Goal: Check status: Check status

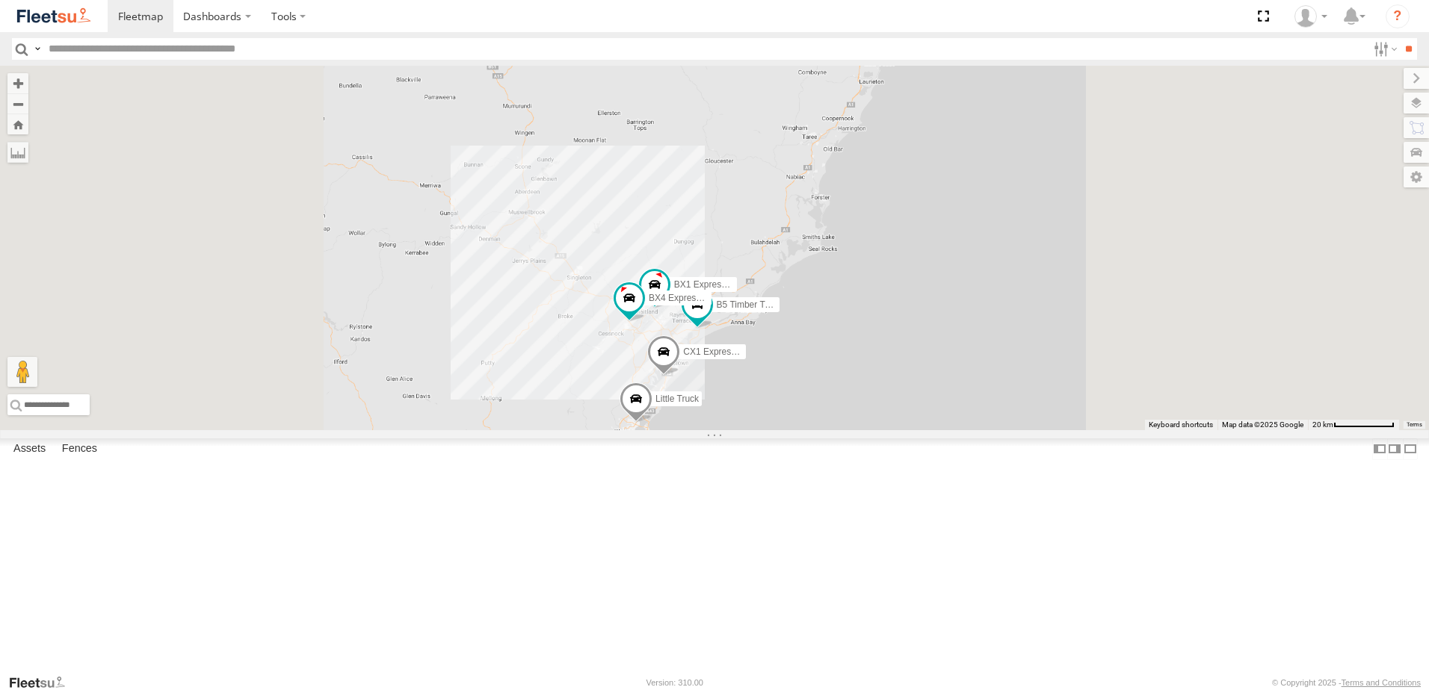
select select "**********"
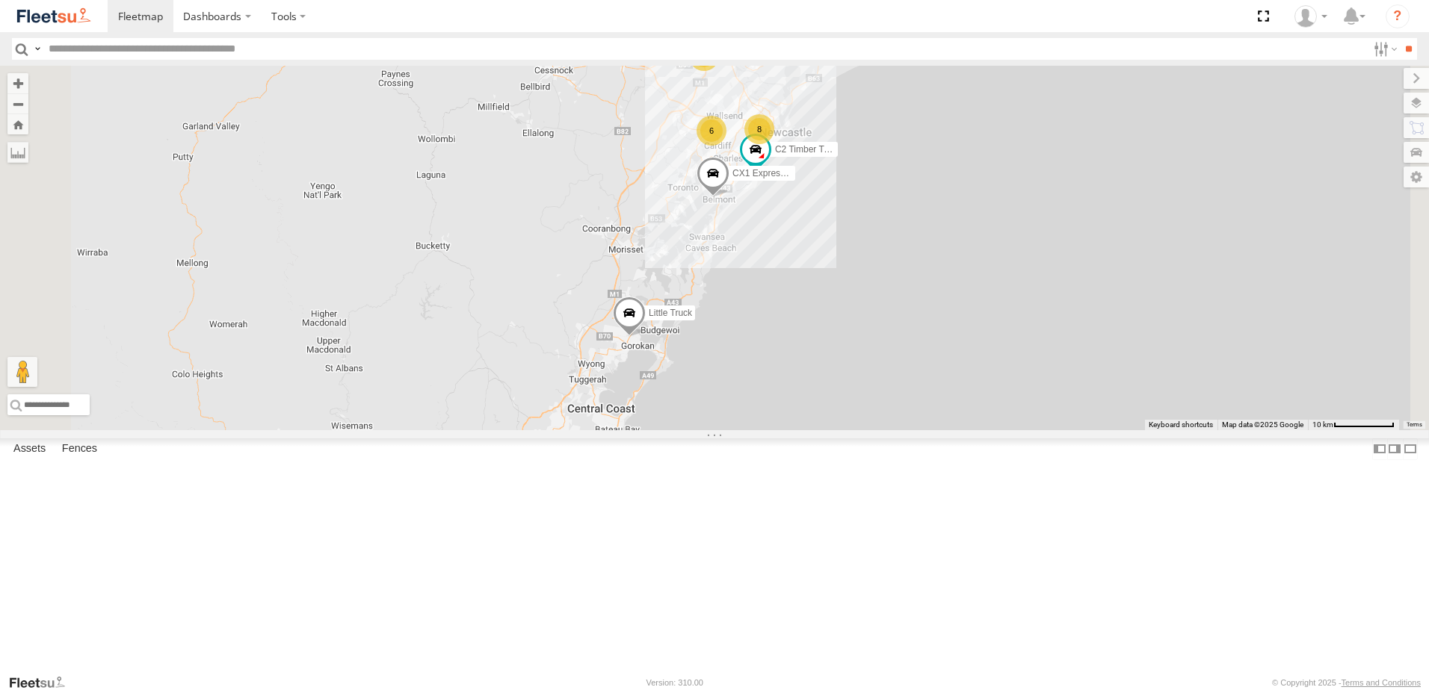
drag, startPoint x: 729, startPoint y: 491, endPoint x: 820, endPoint y: 268, distance: 240.9
click at [820, 268] on div "BX1 Express Ute B5 Timber Truck CX1 Express Ute BX4 Express Ute Little Truck BX…" at bounding box center [714, 248] width 1429 height 365
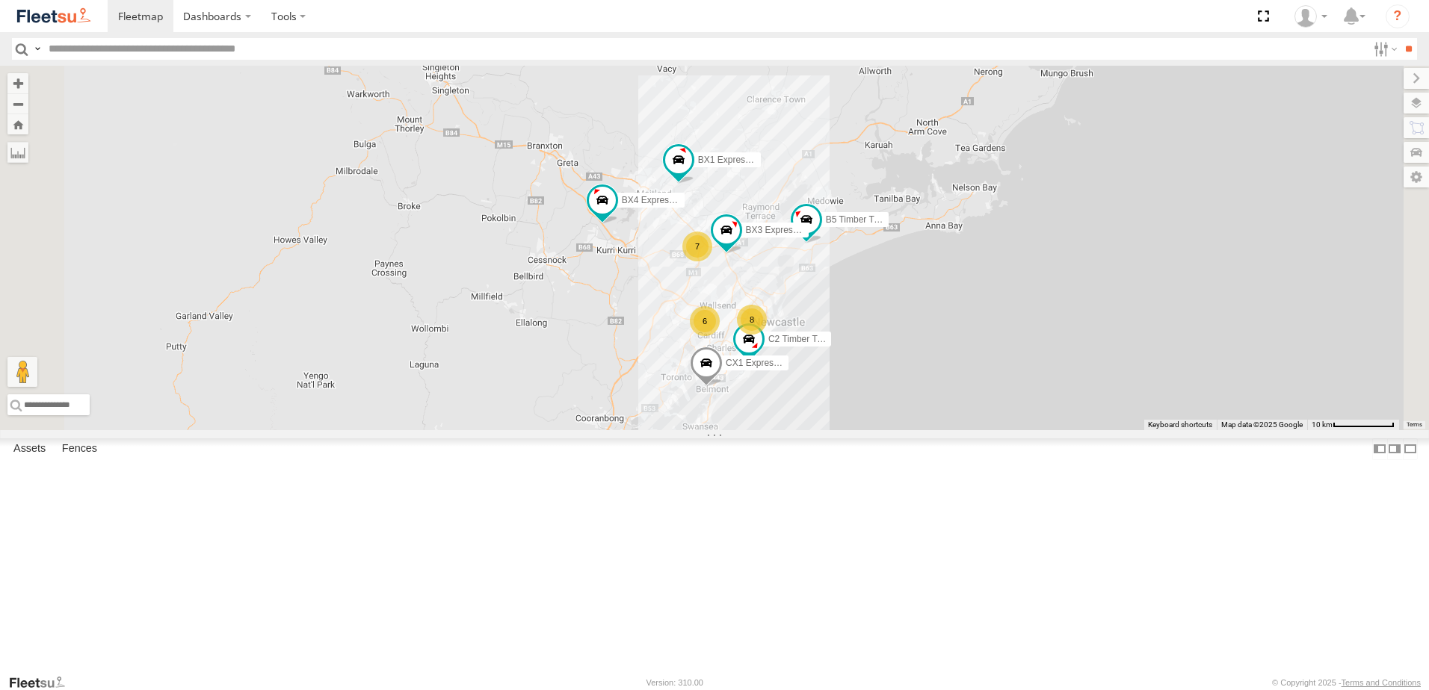
drag, startPoint x: 824, startPoint y: 256, endPoint x: 802, endPoint y: 483, distance: 228.2
click at [802, 430] on div "BX1 Express Ute B5 Timber Truck CX1 Express Ute BX4 Express Ute Little Truck BX…" at bounding box center [714, 248] width 1429 height 365
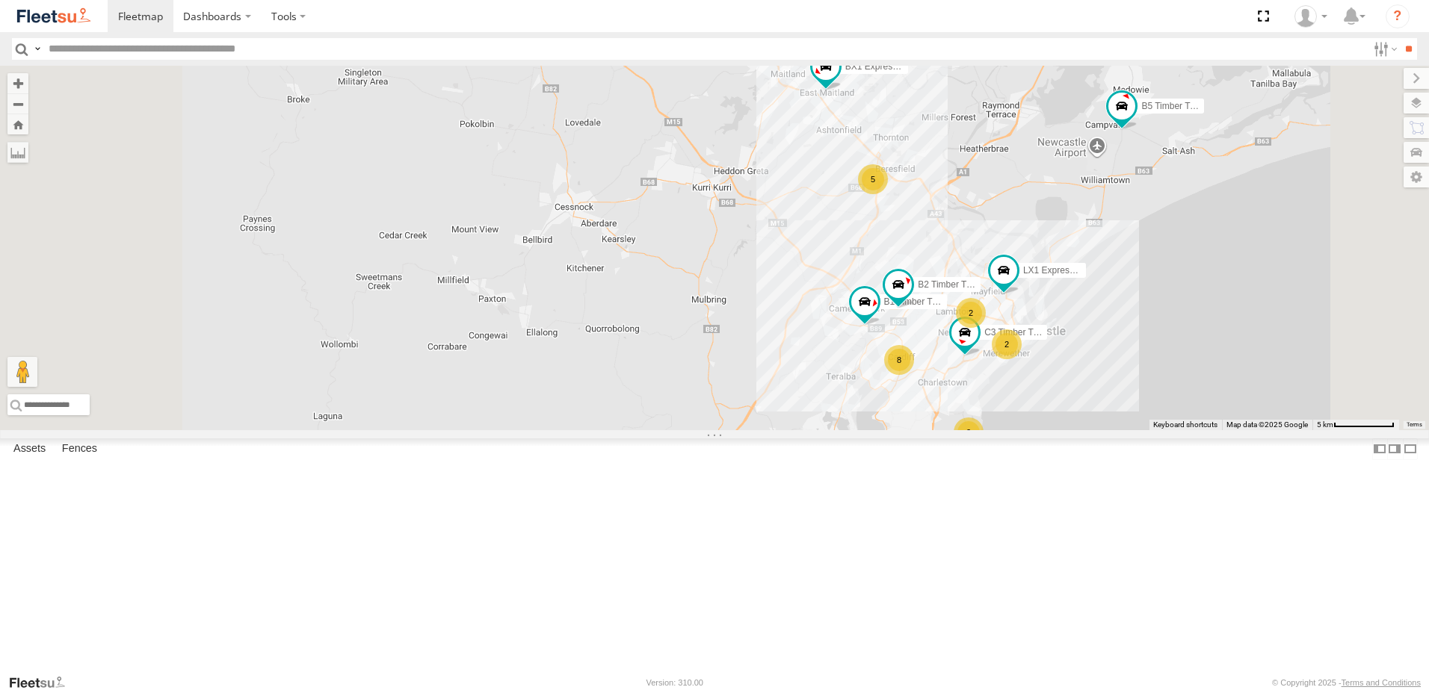
drag, startPoint x: 1249, startPoint y: 262, endPoint x: 1091, endPoint y: 387, distance: 201.1
click at [1091, 387] on div "BX1 Express Ute B5 Timber Truck BX3 Express Ute BX4 Express Ute B2 Timber Truck…" at bounding box center [714, 248] width 1429 height 365
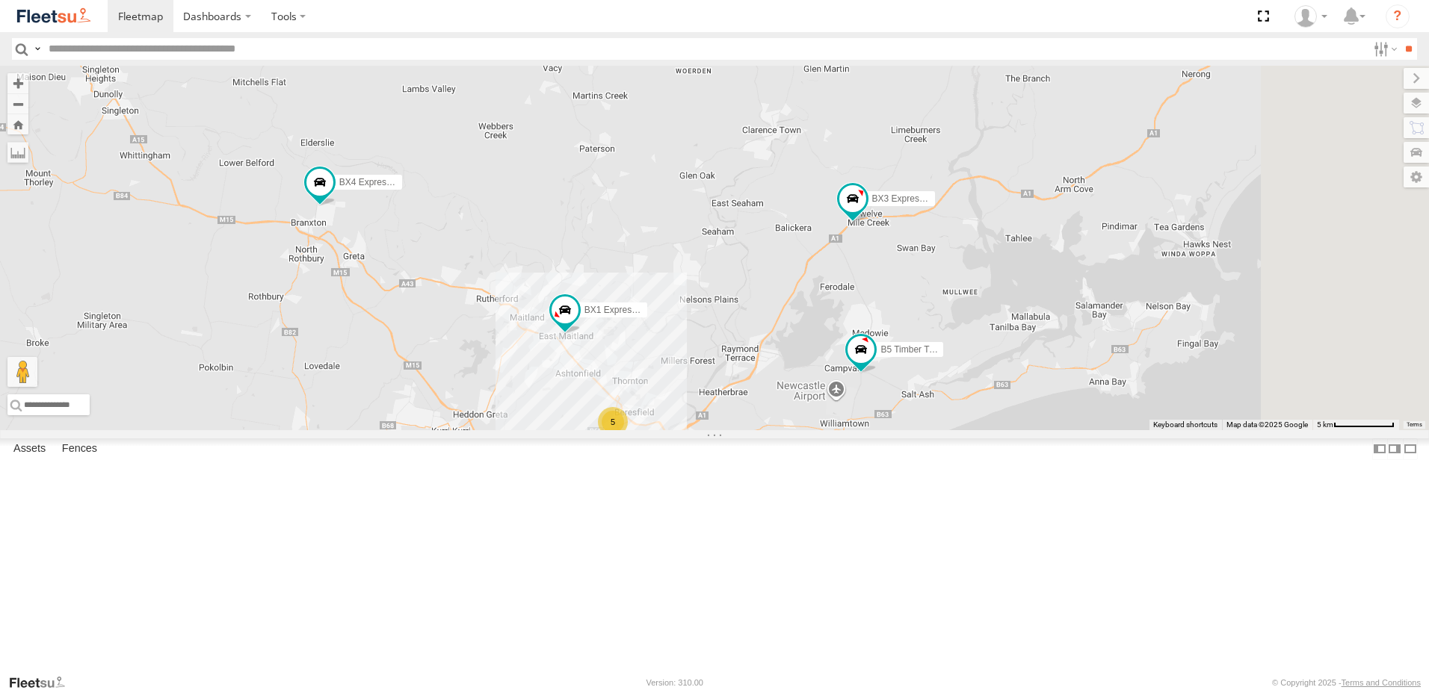
drag, startPoint x: 1136, startPoint y: 301, endPoint x: 1068, endPoint y: 369, distance: 96.2
click at [1101, 365] on div "BX1 Express Ute B5 Timber Truck BX3 Express Ute BX4 Express Ute B2 Timber Truck…" at bounding box center [714, 248] width 1429 height 365
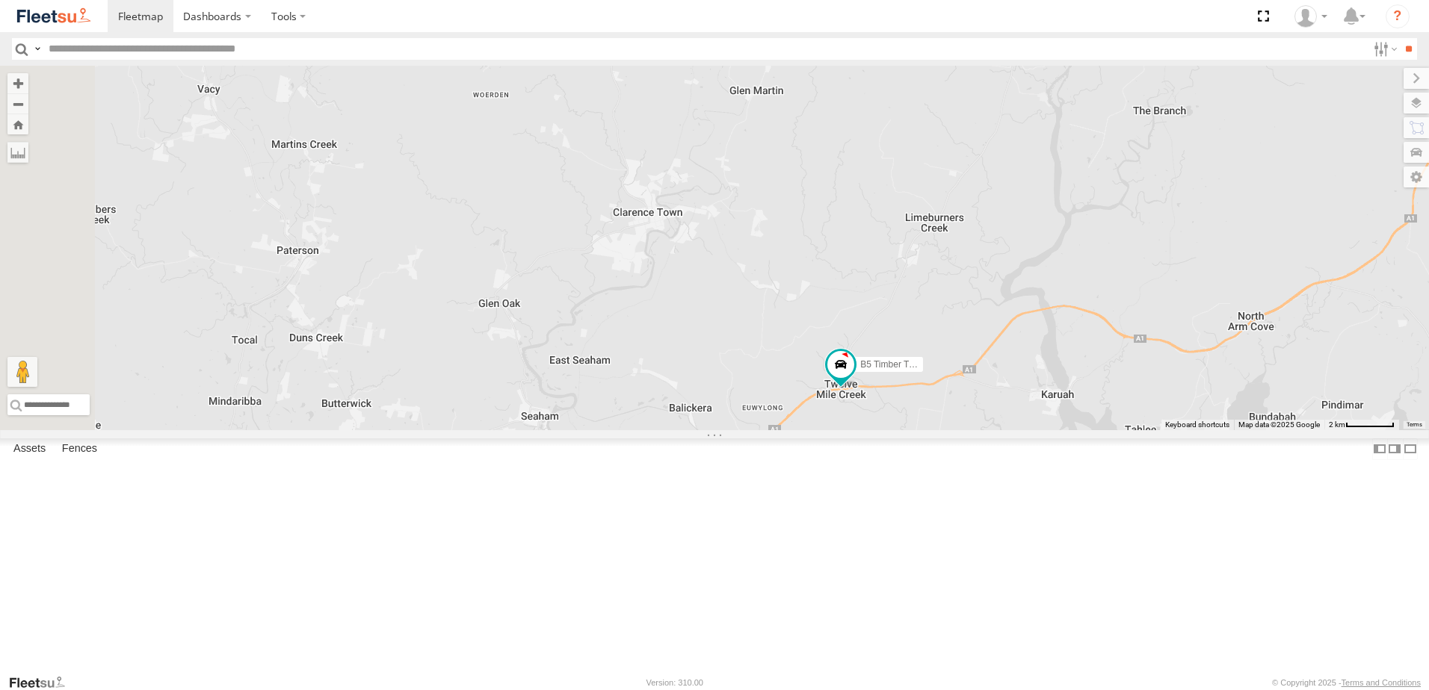
drag, startPoint x: 1058, startPoint y: 364, endPoint x: 1065, endPoint y: 540, distance: 176.5
click at [1065, 430] on div "B5 Timber Truck BX2 Express Ute BX3 Express Ute BX4 Express Ute" at bounding box center [714, 248] width 1429 height 365
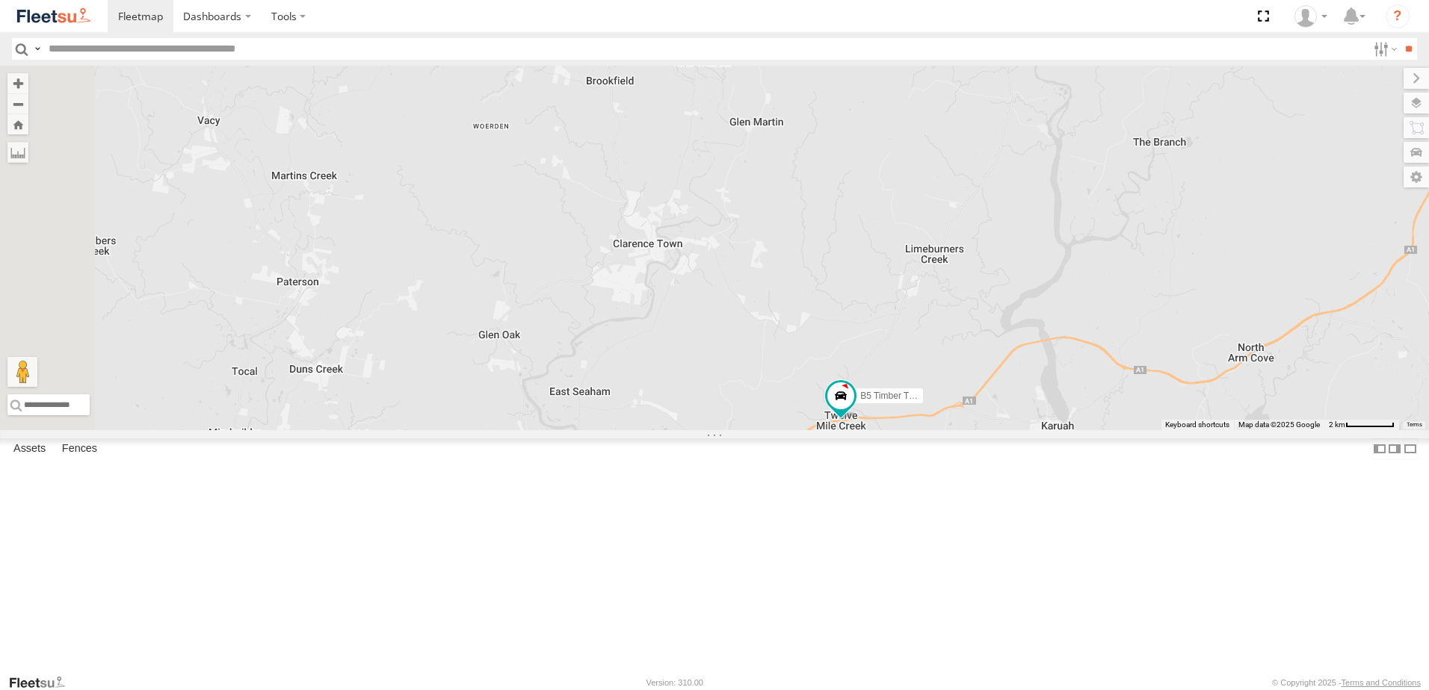
drag, startPoint x: 1135, startPoint y: 316, endPoint x: 1117, endPoint y: 389, distance: 75.4
click at [1117, 389] on div "B5 Timber Truck BX2 Express Ute BX3 Express Ute BX4 Express Ute" at bounding box center [714, 248] width 1429 height 365
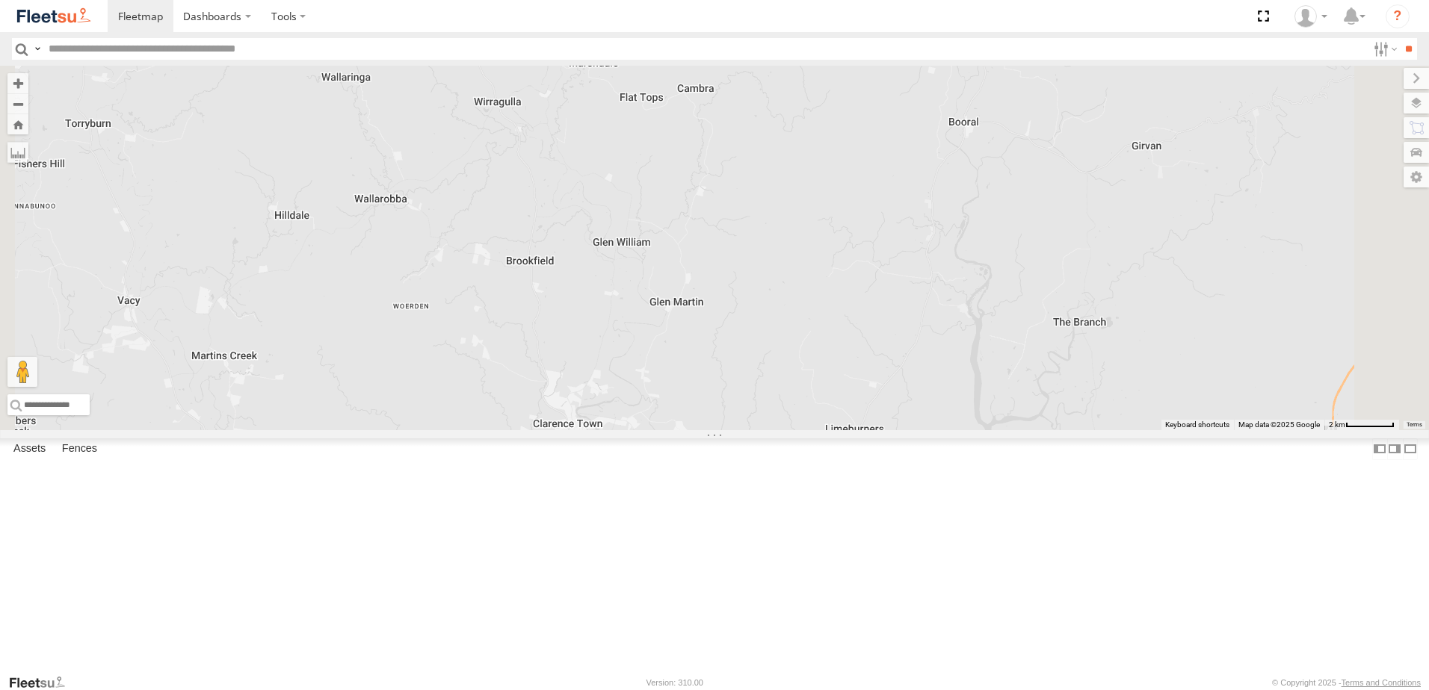
drag, startPoint x: 1193, startPoint y: 244, endPoint x: 1132, endPoint y: 347, distance: 119.9
click at [1132, 347] on div "B5 Timber Truck BX2 Express Ute BX3 Express Ute BX4 Express Ute" at bounding box center [714, 248] width 1429 height 365
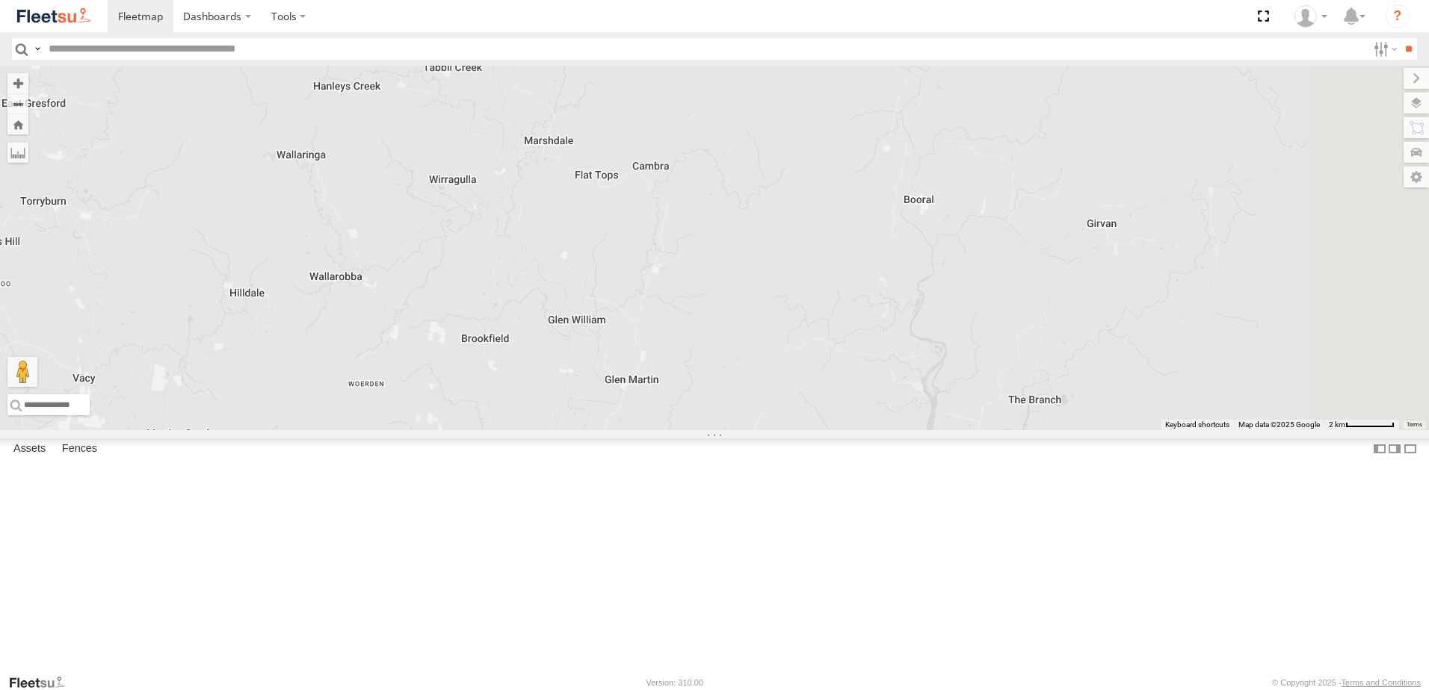
drag, startPoint x: 1163, startPoint y: 282, endPoint x: 1154, endPoint y: 332, distance: 51.0
click at [1154, 331] on div "B5 Timber Truck BX2 Express Ute BX3 Express Ute BX4 Express Ute" at bounding box center [714, 248] width 1429 height 365
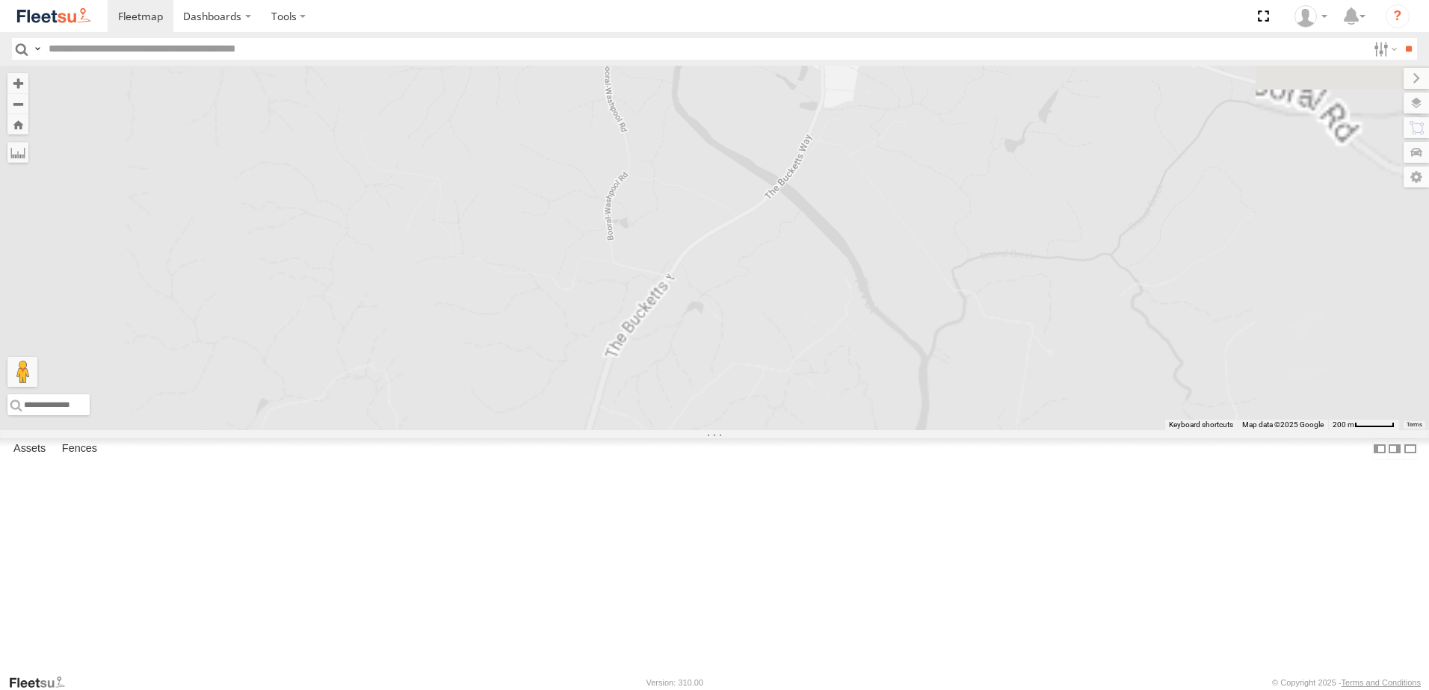
drag, startPoint x: 1104, startPoint y: 298, endPoint x: 1119, endPoint y: 451, distance: 153.8
click at [1119, 430] on div "B5 Timber Truck BX2 Express Ute BX3 Express Ute BX4 Express Ute" at bounding box center [714, 248] width 1429 height 365
drag, startPoint x: 1041, startPoint y: 449, endPoint x: 1054, endPoint y: 345, distance: 104.6
click at [1054, 345] on div "B5 Timber Truck BX2 Express Ute BX3 Express Ute BX4 Express Ute" at bounding box center [714, 248] width 1429 height 365
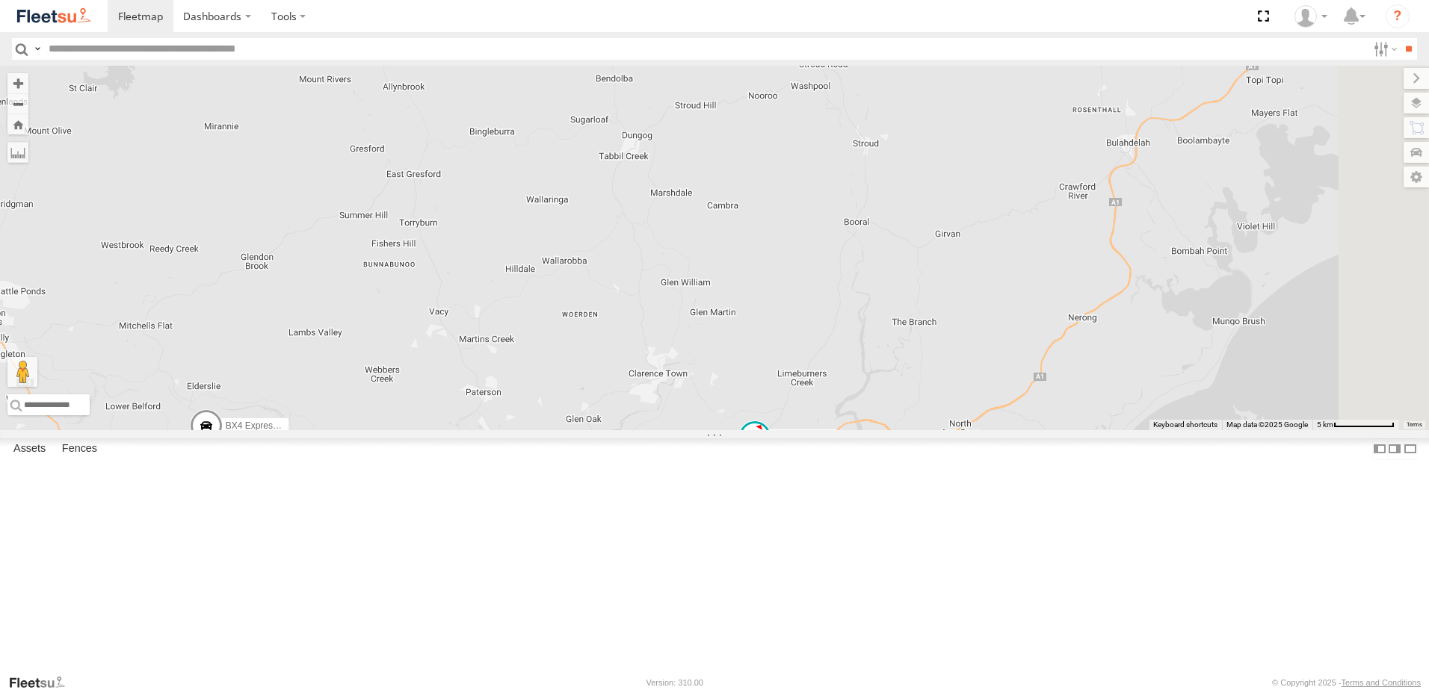
click at [1060, 380] on div "B5 Timber Truck BX2 Express Ute BX3 Express Ute BX4 Express Ute" at bounding box center [714, 248] width 1429 height 365
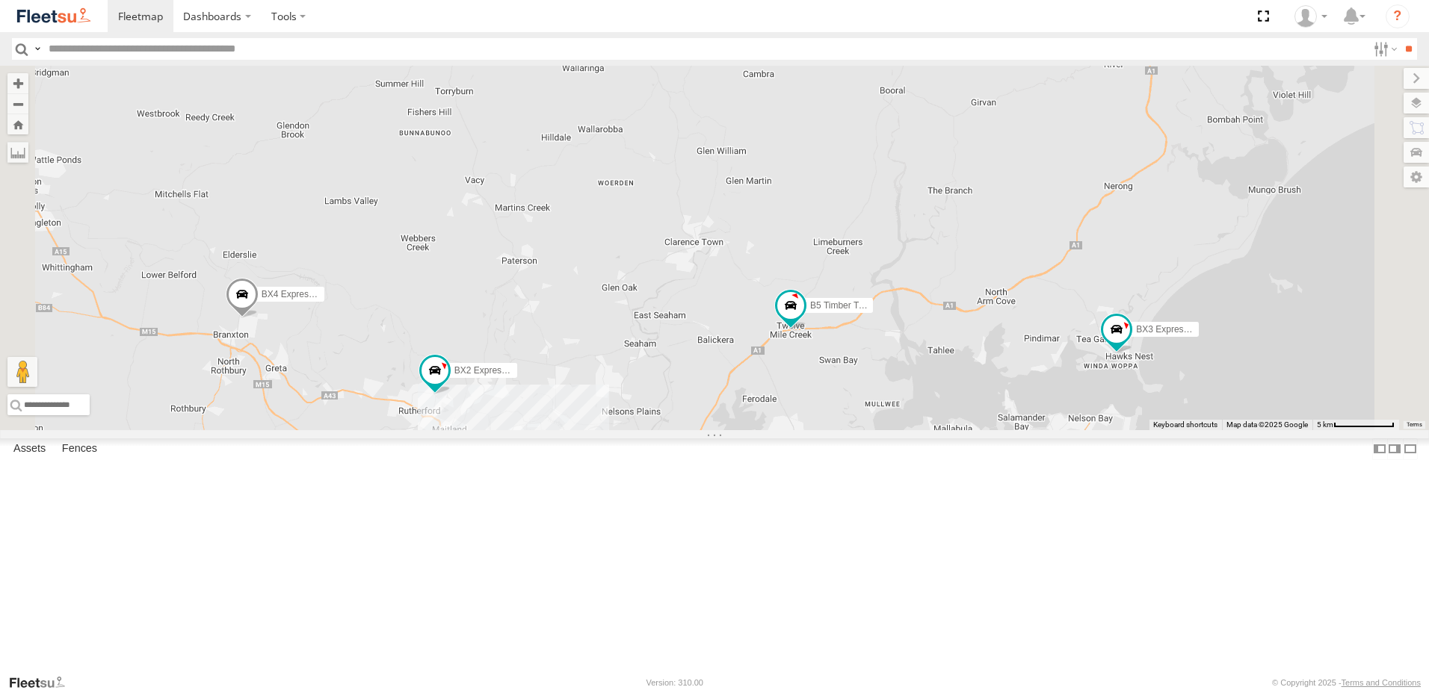
drag, startPoint x: 1093, startPoint y: 414, endPoint x: 1094, endPoint y: 427, distance: 12.7
click at [1092, 425] on div "B5 Timber Truck BX2 Express Ute BX3 Express Ute BX4 Express Ute 5" at bounding box center [714, 248] width 1429 height 365
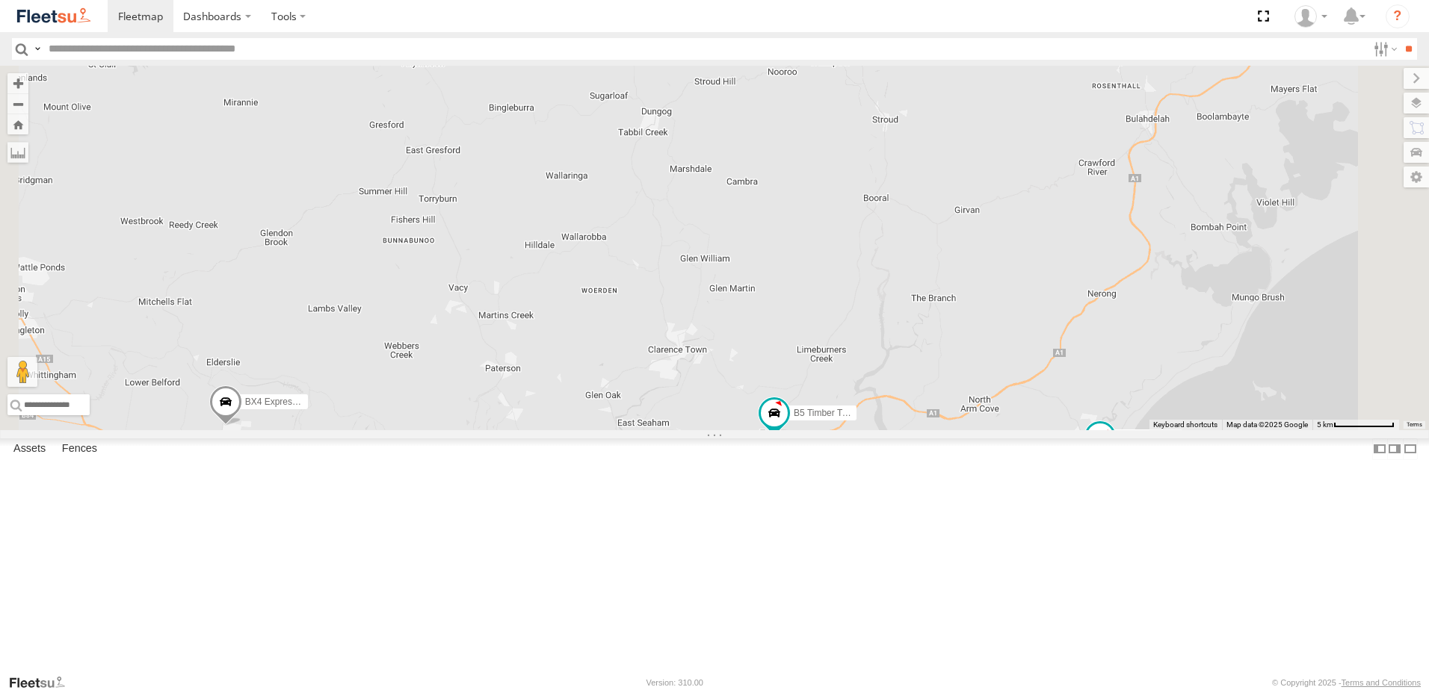
drag, startPoint x: 1108, startPoint y: 290, endPoint x: 1089, endPoint y: 369, distance: 81.4
click at [1089, 368] on div "B5 Timber Truck BX2 Express Ute BX3 Express Ute BX4 Express Ute 5" at bounding box center [714, 248] width 1429 height 365
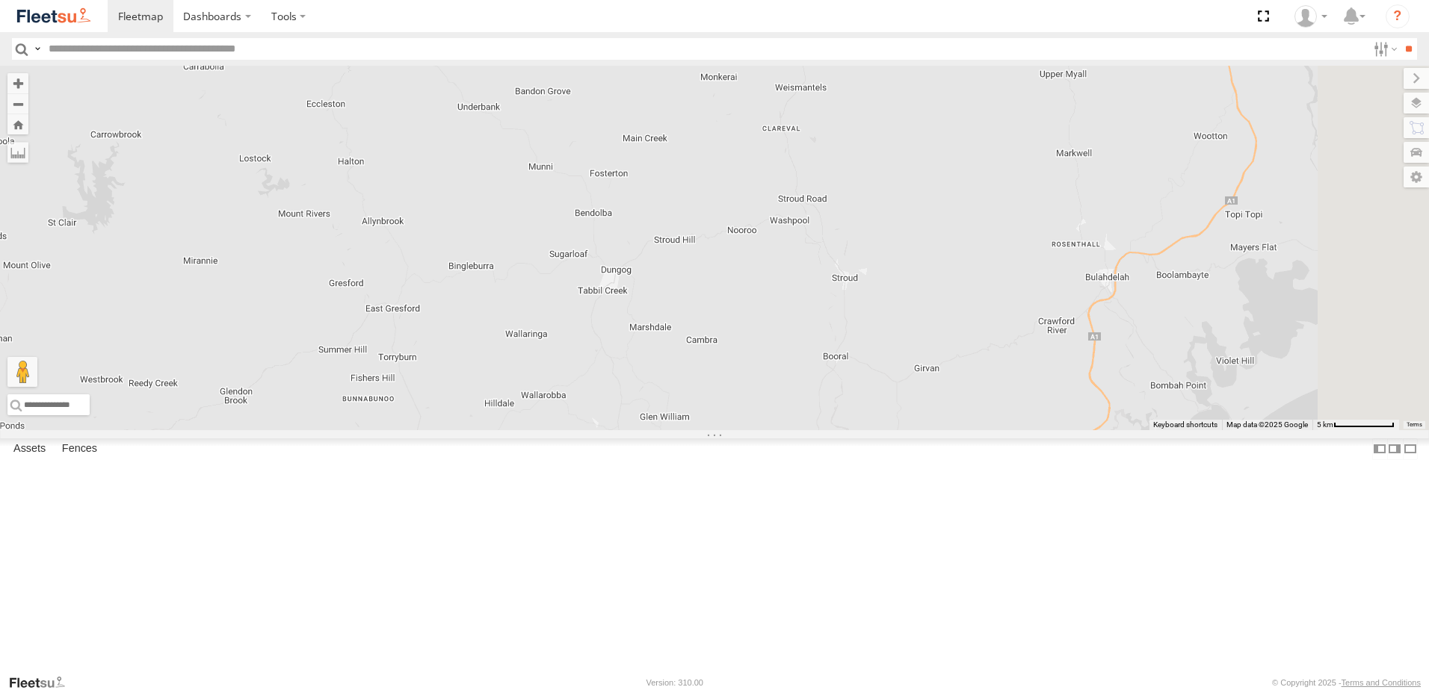
drag, startPoint x: 1074, startPoint y: 430, endPoint x: 1057, endPoint y: 485, distance: 57.0
click at [1057, 430] on div "B5 Timber Truck BX2 Express Ute BX3 Express Ute BX4 Express Ute 5" at bounding box center [714, 248] width 1429 height 365
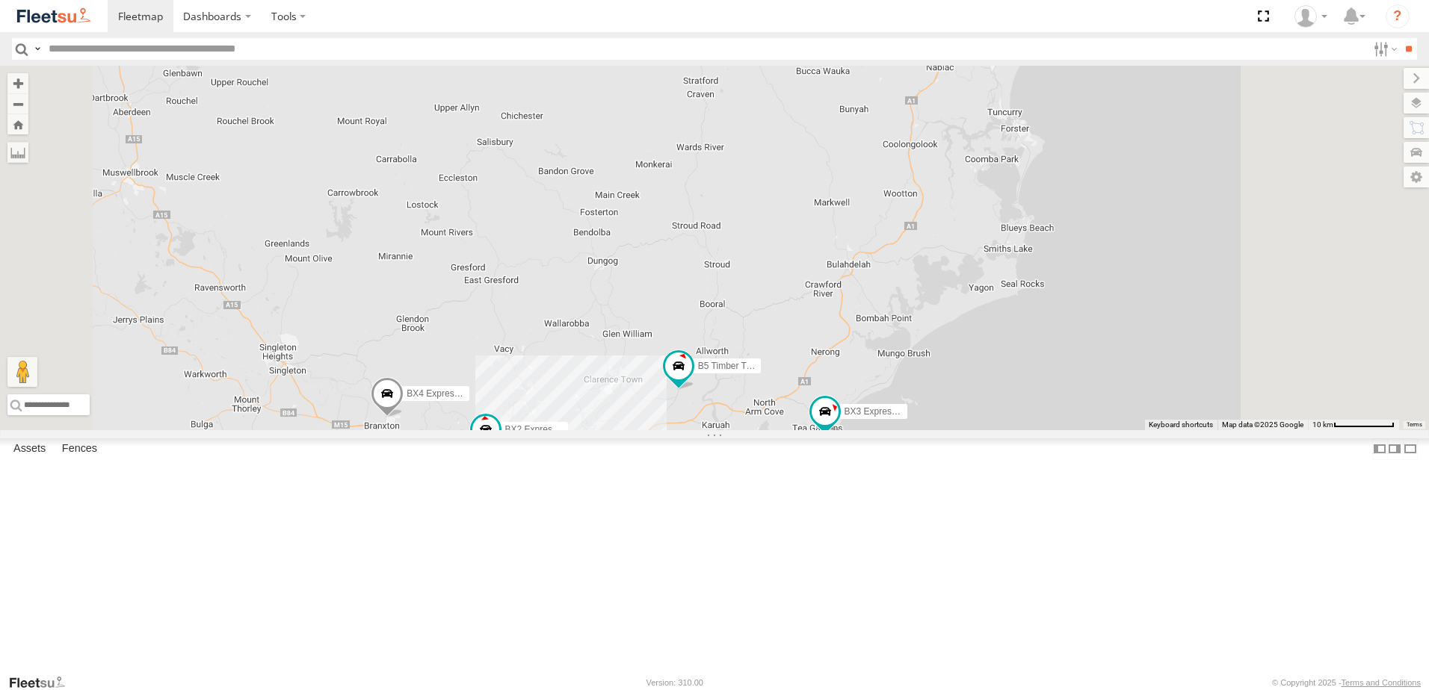
drag, startPoint x: 1041, startPoint y: 493, endPoint x: 950, endPoint y: 264, distance: 246.8
click at [950, 264] on div "B5 Timber Truck BX2 Express Ute BX3 Express Ute BX4 Express Ute" at bounding box center [714, 248] width 1429 height 365
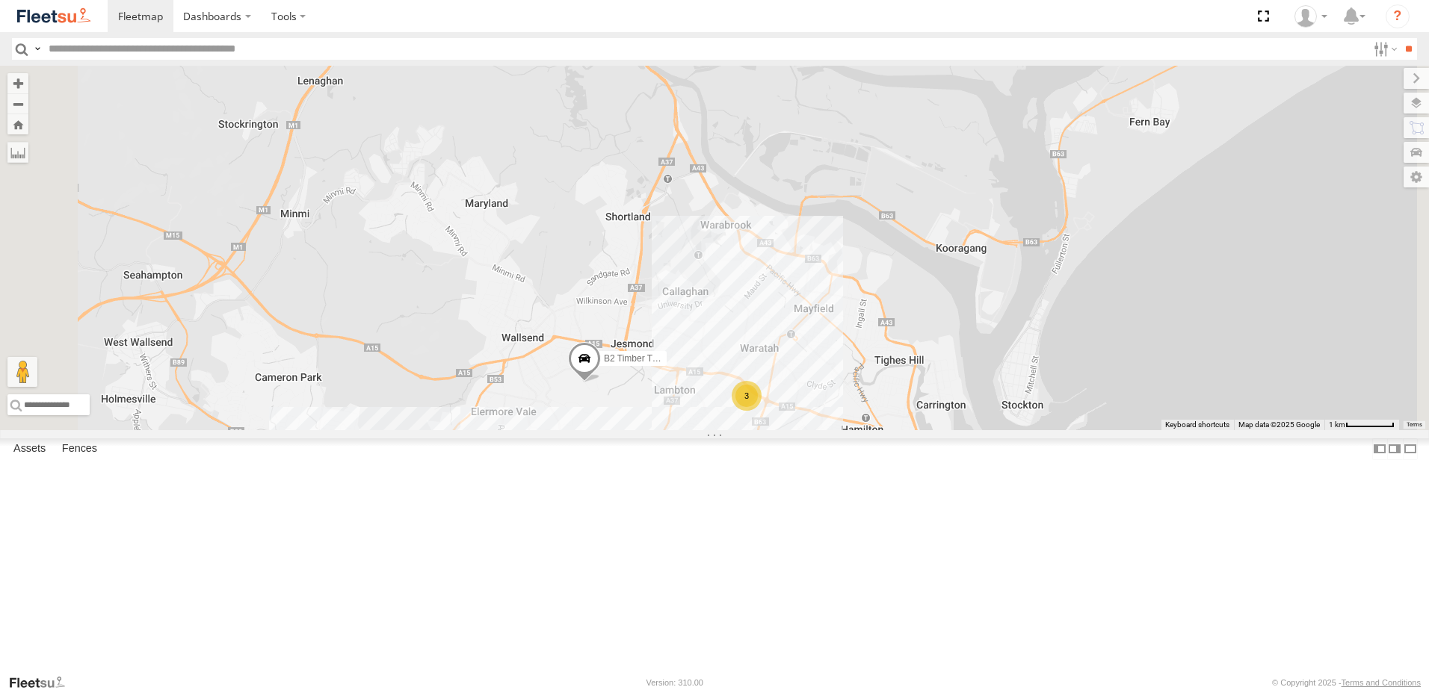
drag, startPoint x: 737, startPoint y: 534, endPoint x: 743, endPoint y: 527, distance: 9.6
click at [743, 430] on div "B5 Timber Truck BX2 Express Ute BX3 Express Ute BX4 Express Ute LX3 Express Ute…" at bounding box center [714, 248] width 1429 height 365
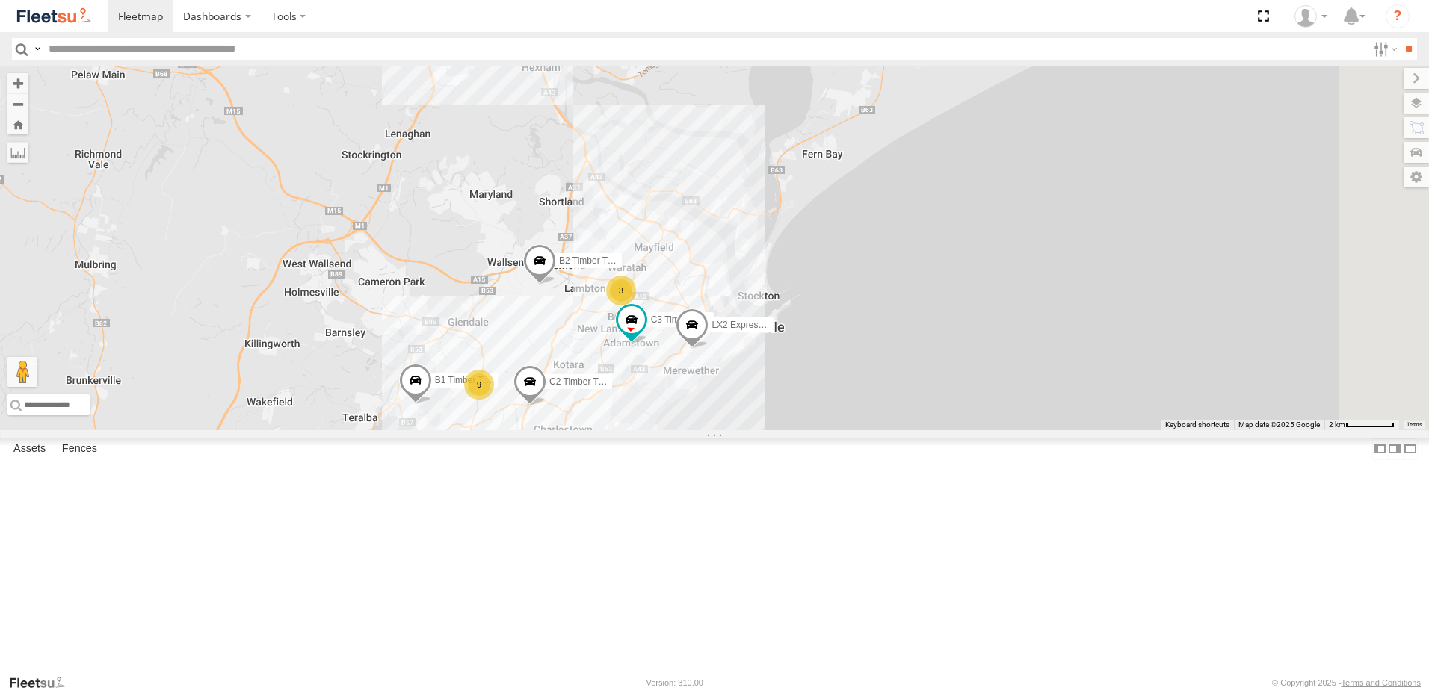
drag, startPoint x: 737, startPoint y: 474, endPoint x: 718, endPoint y: 409, distance: 67.6
click at [718, 409] on div "B5 Timber Truck BX2 Express Ute BX3 Express Ute BX4 Express Ute LX3 Express Ute…" at bounding box center [714, 248] width 1429 height 365
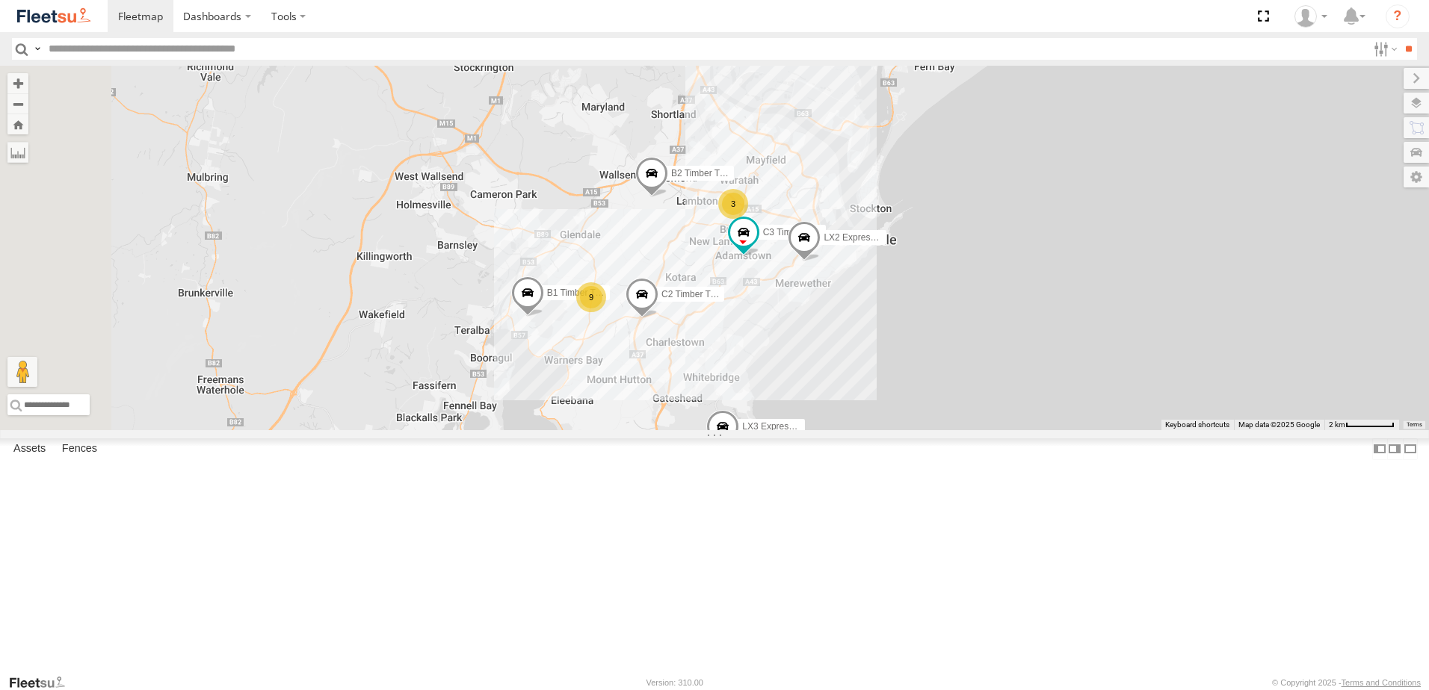
drag, startPoint x: 562, startPoint y: 567, endPoint x: 691, endPoint y: 528, distance: 135.0
click at [691, 430] on div "B5 Timber Truck BX2 Express Ute BX3 Express Ute BX4 Express Ute LX3 Express Ute…" at bounding box center [714, 248] width 1429 height 365
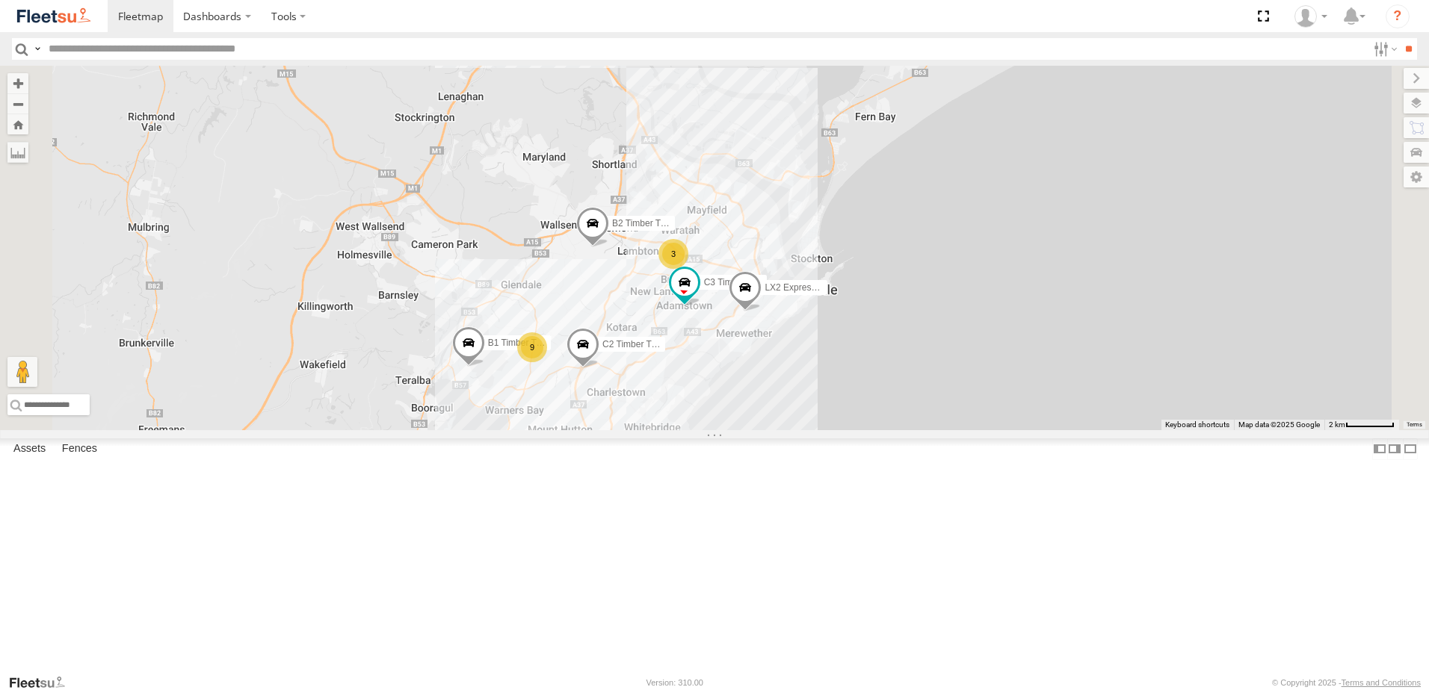
drag, startPoint x: 695, startPoint y: 528, endPoint x: 639, endPoint y: 577, distance: 74.2
click at [636, 430] on div "B5 Timber Truck BX2 Express Ute BX3 Express Ute BX4 Express Ute LX3 Express Ute…" at bounding box center [714, 248] width 1429 height 365
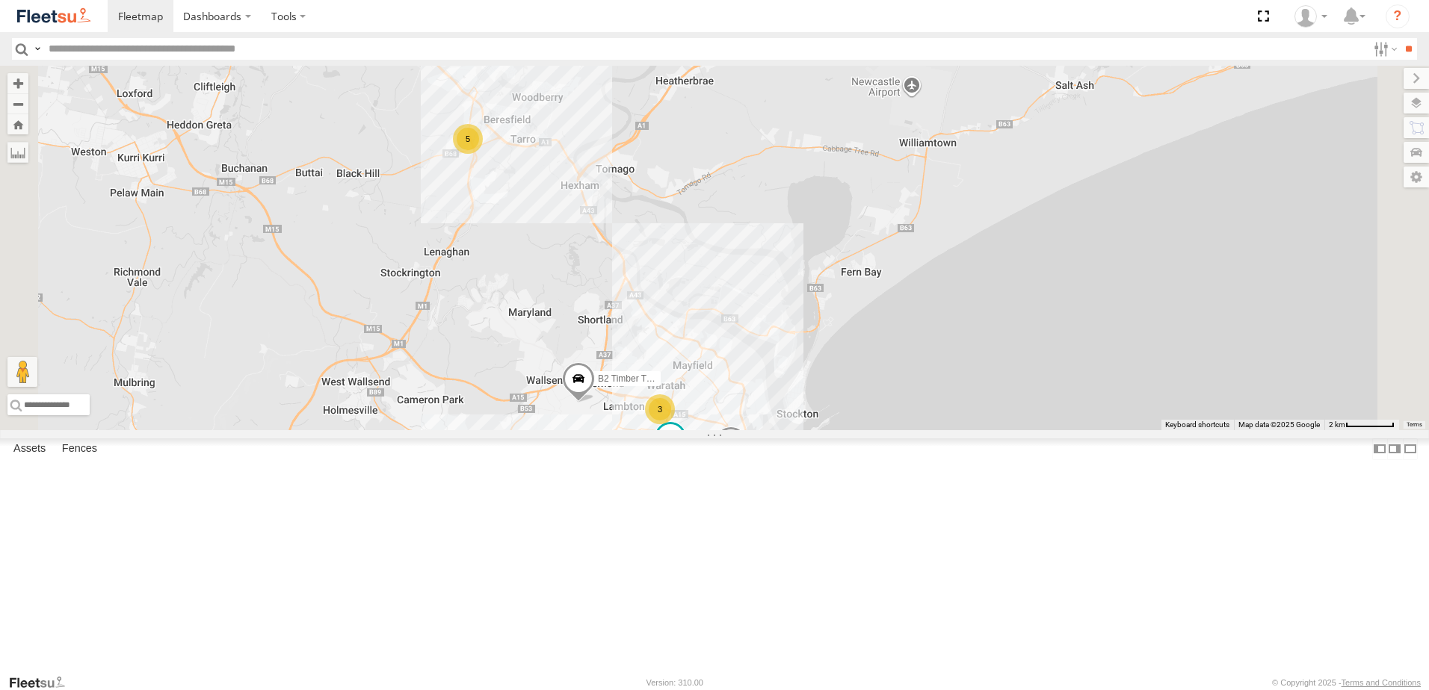
drag, startPoint x: 759, startPoint y: 265, endPoint x: 839, endPoint y: 593, distance: 337.6
click at [797, 430] on div "B5 Timber Truck BX2 Express Ute BX3 Express Ute BX4 Express Ute LX3 Express Ute…" at bounding box center [714, 248] width 1429 height 365
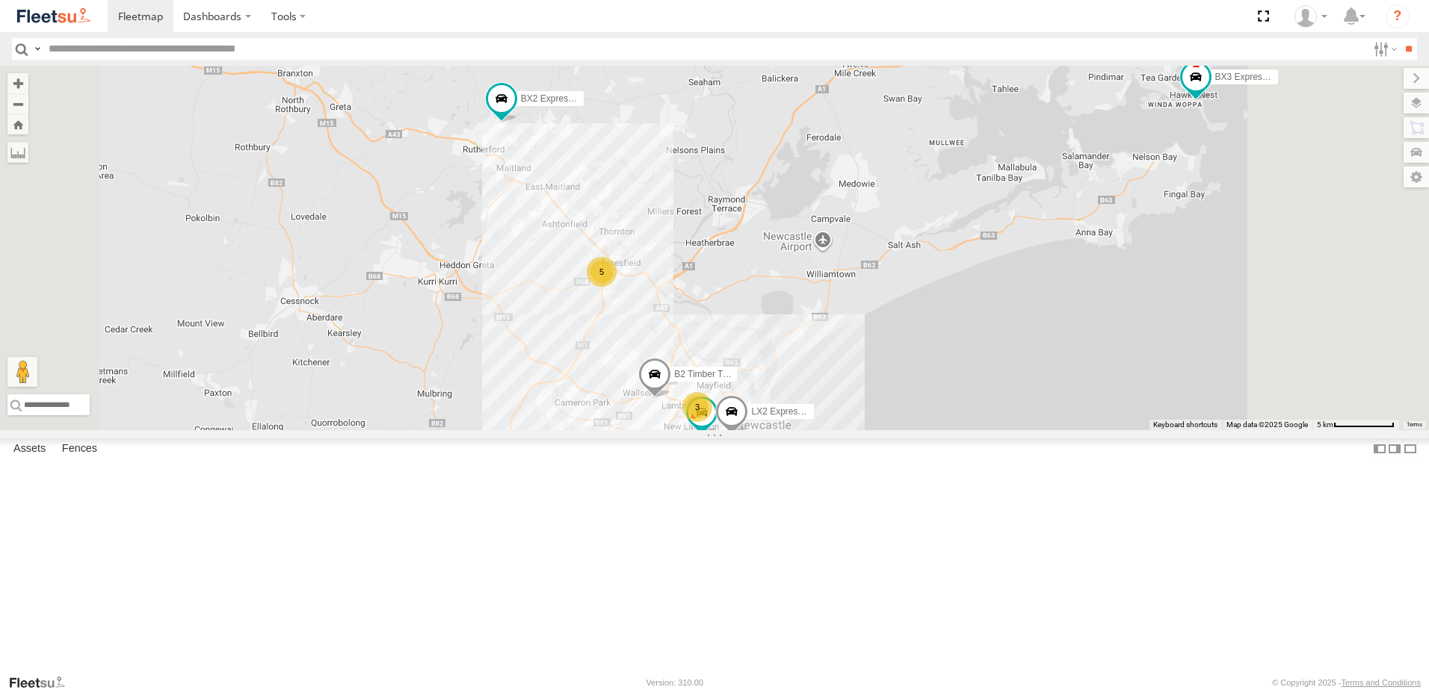
drag, startPoint x: 829, startPoint y: 560, endPoint x: 813, endPoint y: 363, distance: 197.9
click at [813, 363] on div "BX2 Express Ute 5 LX2 Express Ute B2 Timber Truck C3 Timber Truck 3 B5 Timber T…" at bounding box center [714, 248] width 1429 height 365
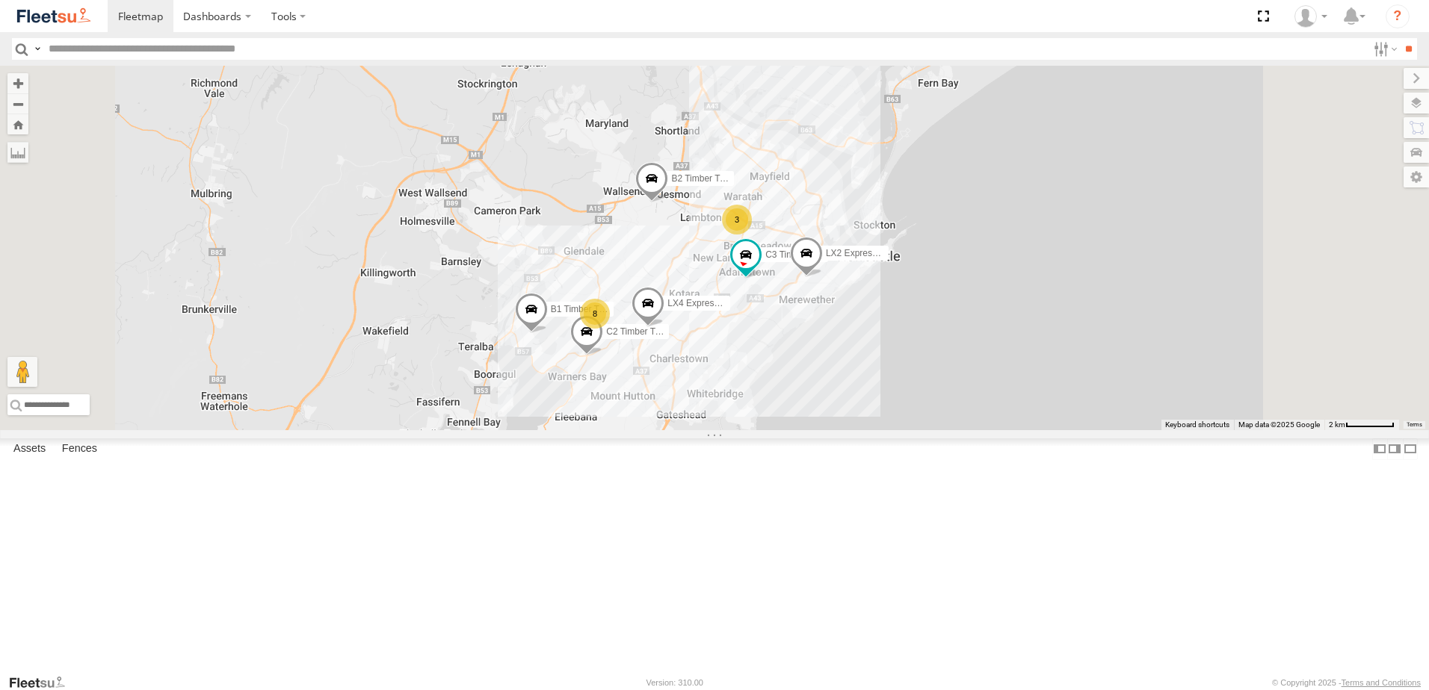
drag, startPoint x: 720, startPoint y: 610, endPoint x: 740, endPoint y: 458, distance: 153.9
click at [734, 430] on div "BX2 Express Ute LX2 Express Ute B2 Timber Truck C3 Timber Truck B5 Timber Truck…" at bounding box center [714, 248] width 1429 height 365
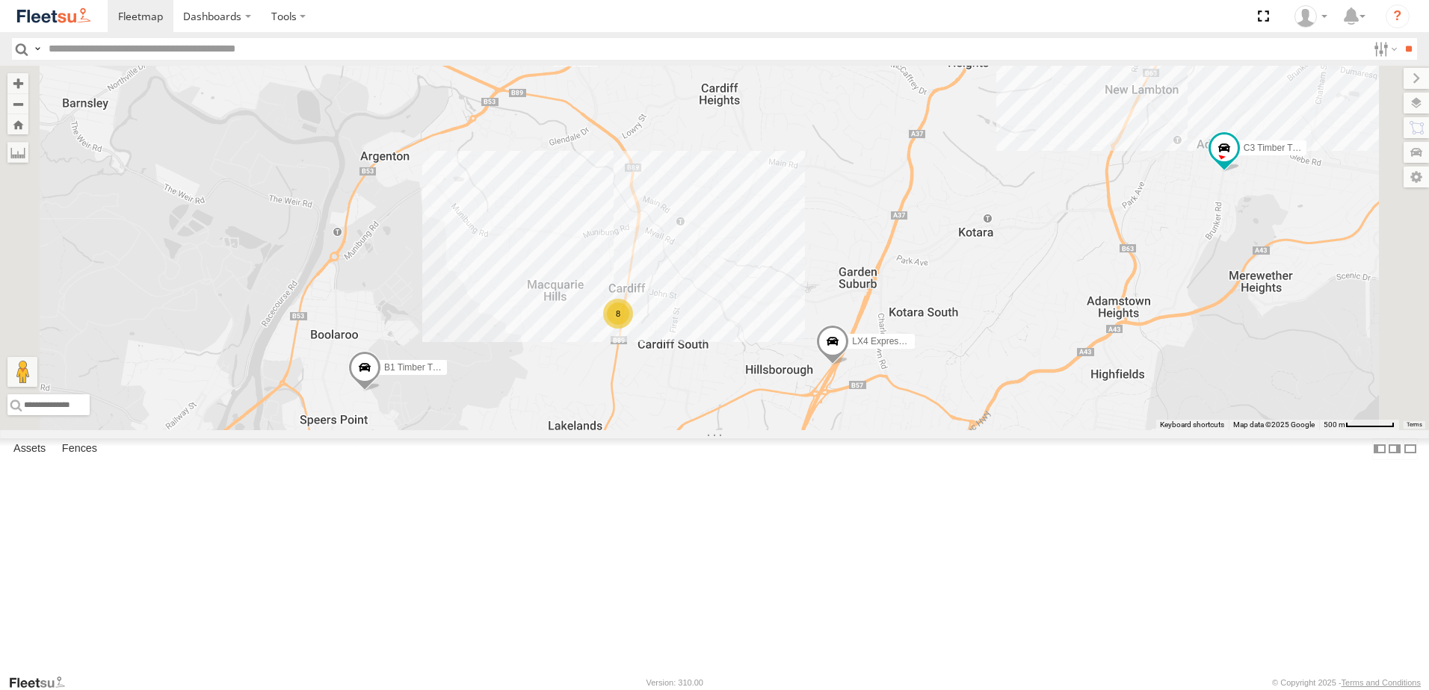
drag, startPoint x: 723, startPoint y: 373, endPoint x: 625, endPoint y: 348, distance: 100.9
click at [625, 348] on div "BX2 Express Ute LX2 Express Ute B2 Timber Truck C3 Timber Truck B5 Timber Truck…" at bounding box center [714, 248] width 1429 height 365
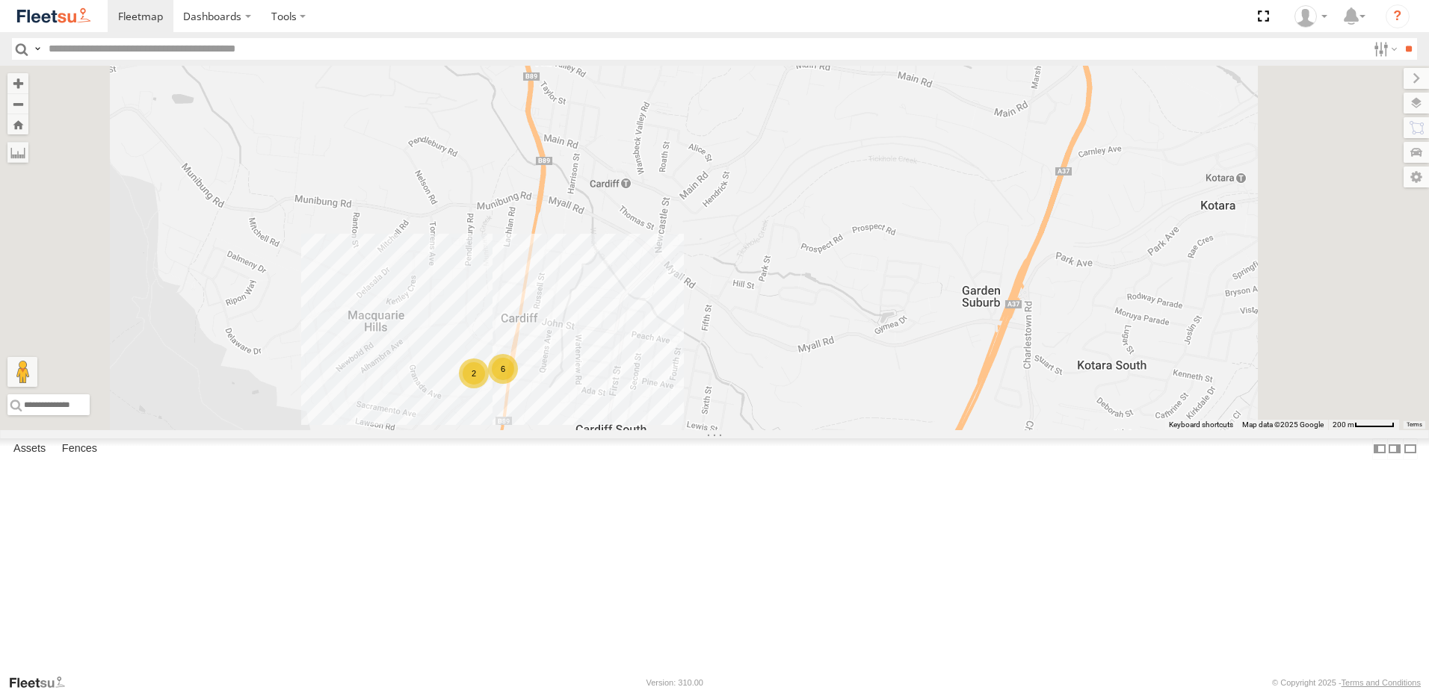
drag, startPoint x: 879, startPoint y: 293, endPoint x: 808, endPoint y: 191, distance: 123.5
click at [809, 199] on div "BX2 Express Ute LX2 Express Ute B2 Timber Truck C3 Timber Truck B5 Timber Truck…" at bounding box center [714, 248] width 1429 height 365
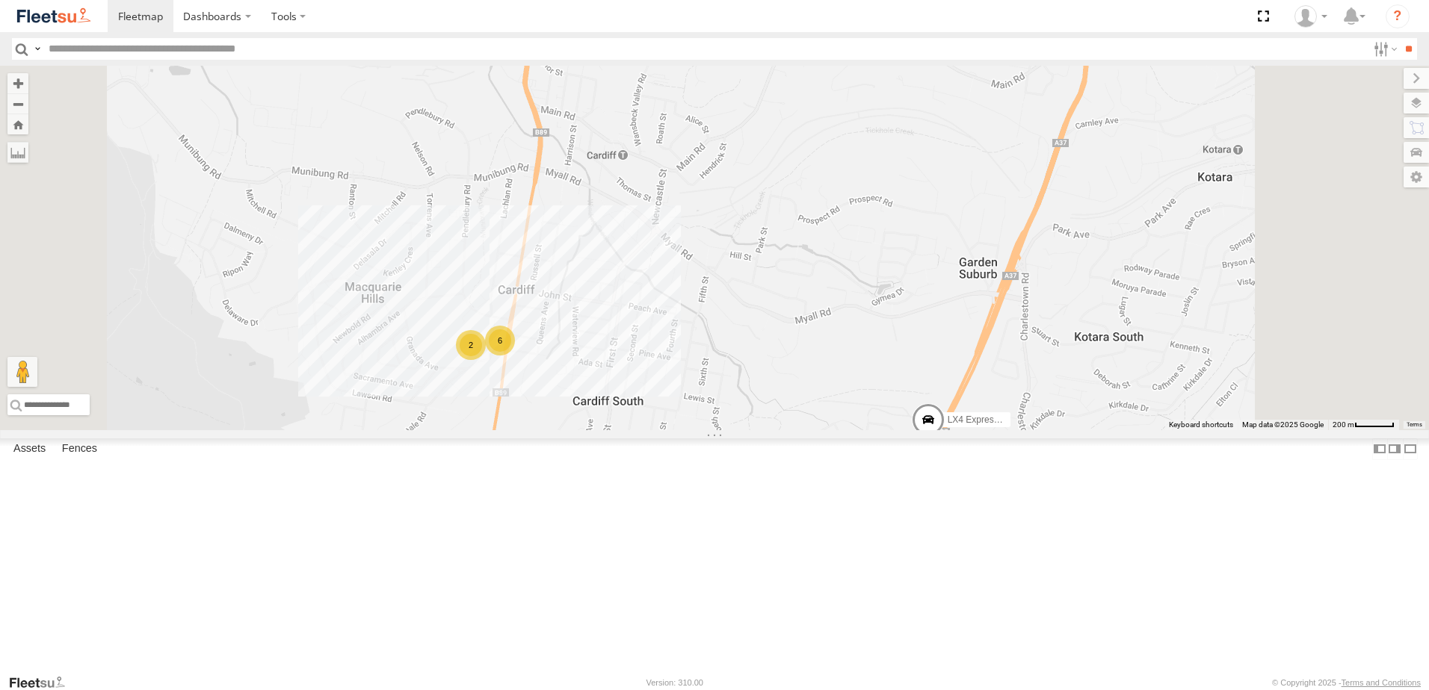
drag, startPoint x: 808, startPoint y: 329, endPoint x: 1005, endPoint y: 175, distance: 250.2
click at [1003, 176] on div "BX2 Express Ute LX2 Express Ute B2 Timber Truck C3 Timber Truck B5 Timber Truck…" at bounding box center [714, 248] width 1429 height 365
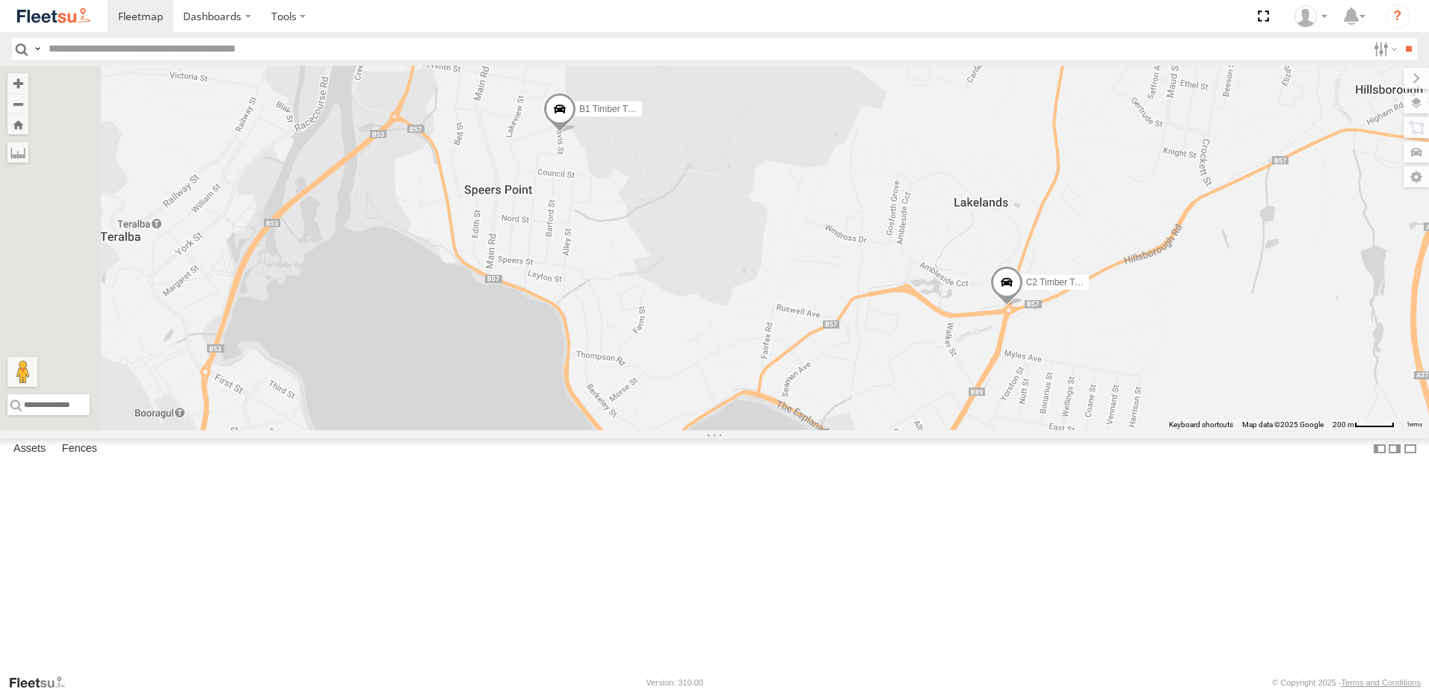
drag, startPoint x: 862, startPoint y: 323, endPoint x: 895, endPoint y: 379, distance: 65.4
click at [895, 379] on div "BX2 Express Ute LX2 Express Ute B2 Timber Truck C3 Timber Truck B5 Timber Truck…" at bounding box center [714, 248] width 1429 height 365
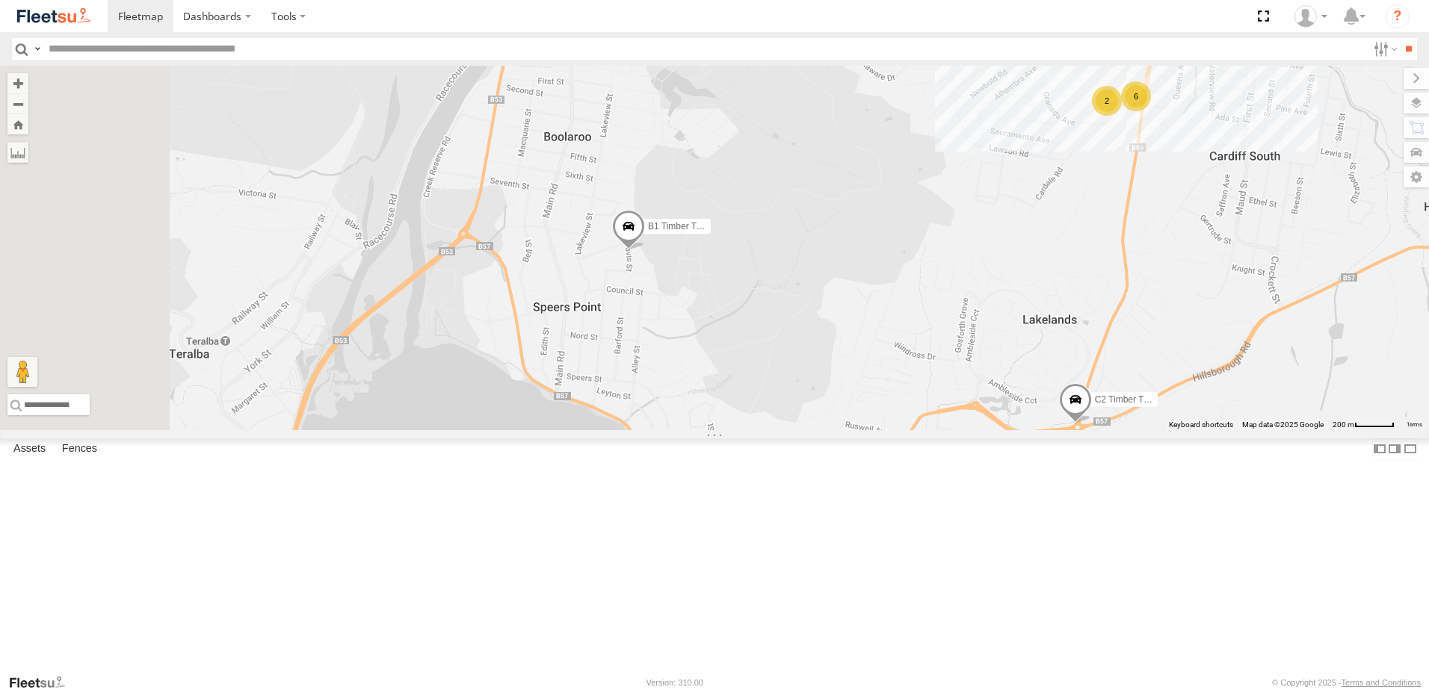
drag, startPoint x: 898, startPoint y: 389, endPoint x: 922, endPoint y: 442, distance: 57.5
click at [922, 430] on div "BX2 Express Ute LX2 Express Ute B2 Timber Truck C3 Timber Truck B5 Timber Truck…" at bounding box center [714, 248] width 1429 height 365
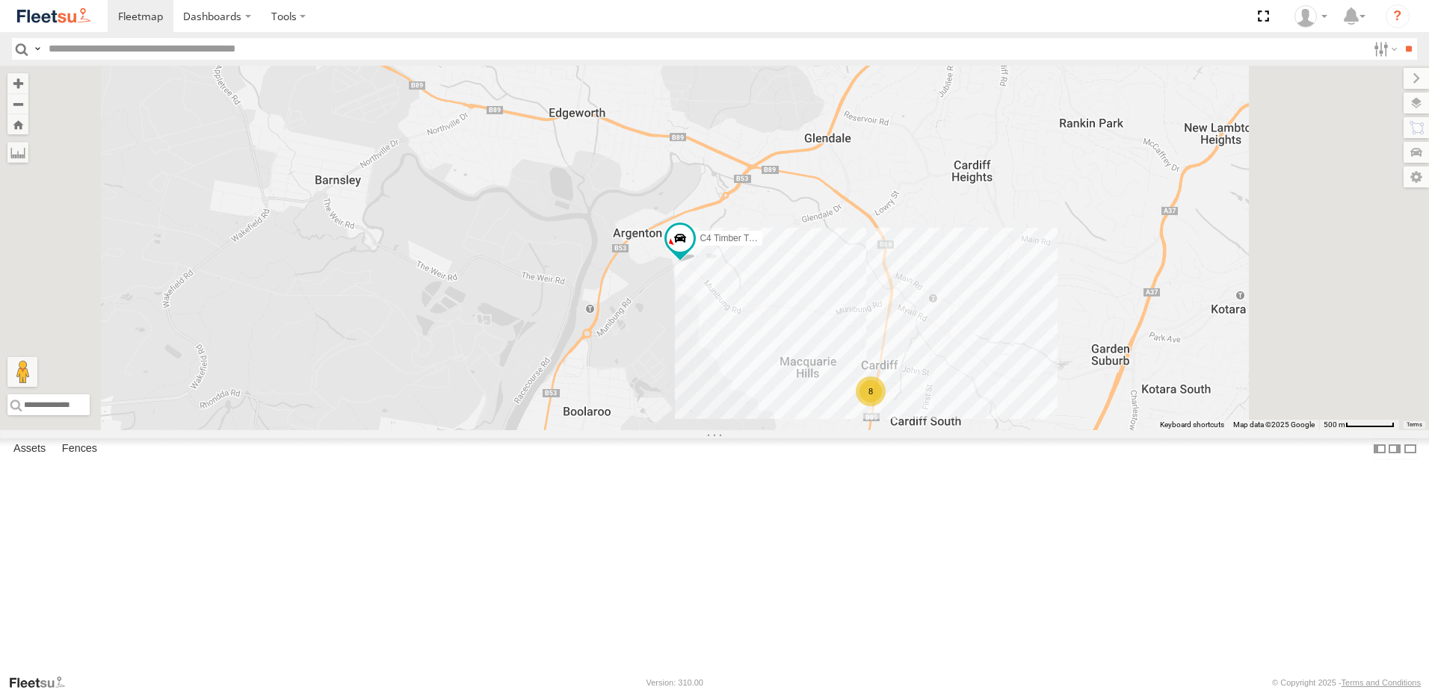
drag, startPoint x: 1054, startPoint y: 203, endPoint x: 989, endPoint y: 483, distance: 287.1
click at [989, 430] on div "8 C4 Timber Truck B1 Timber Truck" at bounding box center [714, 248] width 1429 height 365
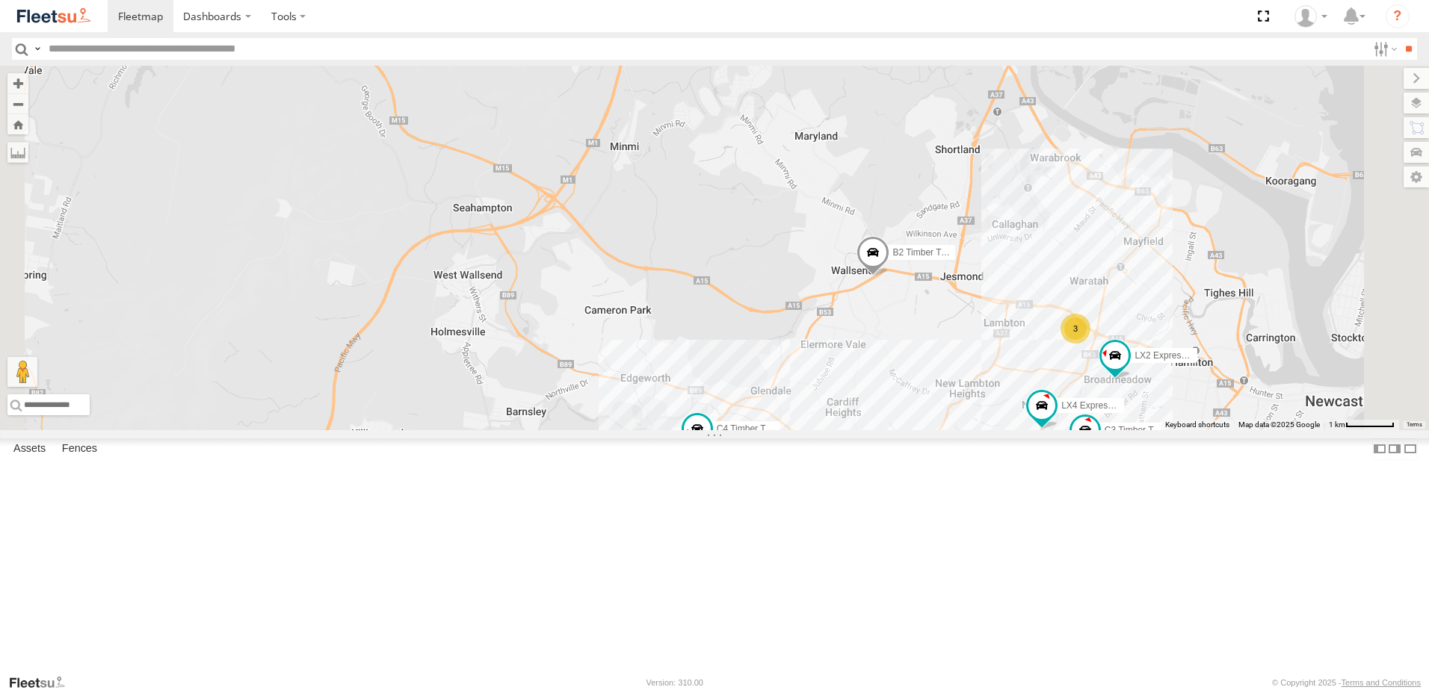
drag, startPoint x: 1051, startPoint y: 445, endPoint x: 1035, endPoint y: 463, distance: 24.9
click at [1035, 430] on div "C4 Timber Truck B1 Timber Truck LX2 Express Ute 8 B2 Timber Truck C3 Timber Tru…" at bounding box center [714, 248] width 1429 height 365
drag, startPoint x: 938, startPoint y: 220, endPoint x: 905, endPoint y: 470, distance: 251.7
click at [903, 430] on div "C4 Timber Truck B1 Timber Truck LX2 Express Ute 8 B2 Timber Truck C3 Timber Tru…" at bounding box center [714, 248] width 1429 height 365
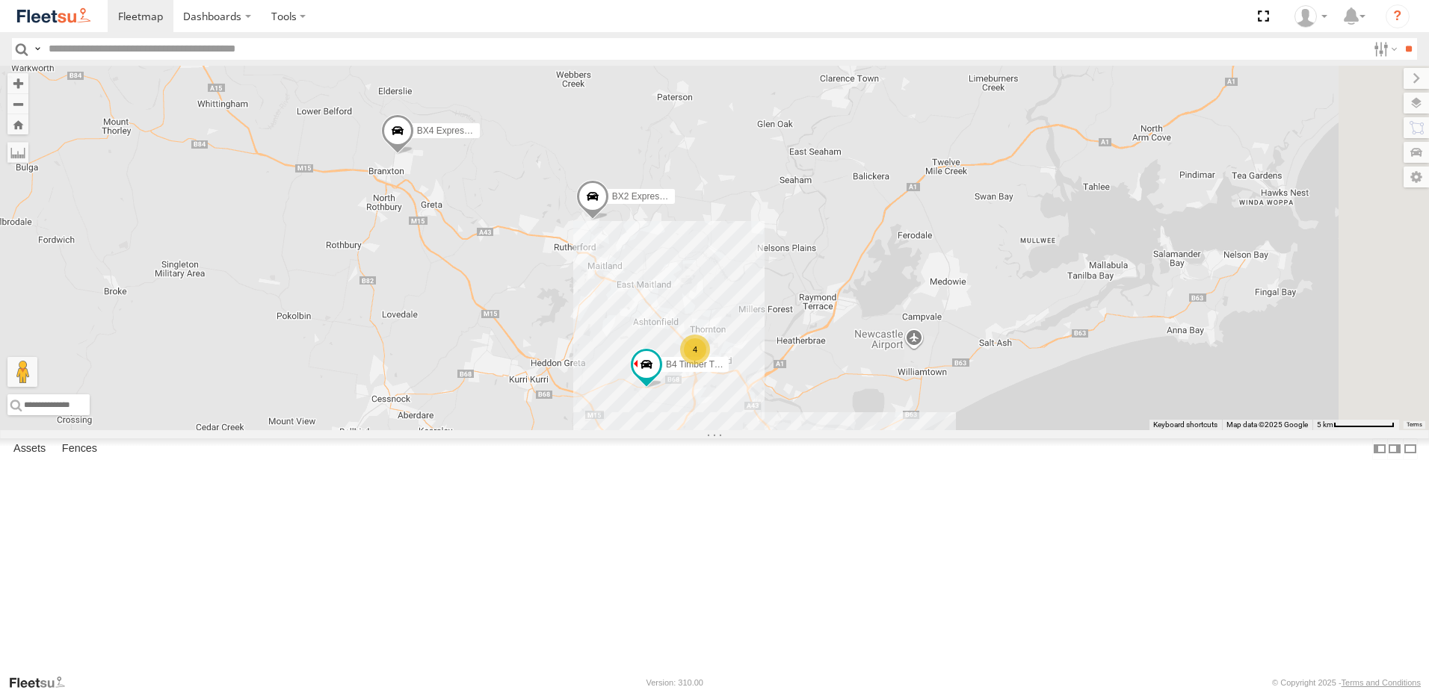
drag, startPoint x: 817, startPoint y: 359, endPoint x: 809, endPoint y: 411, distance: 52.2
click at [809, 411] on div "C4 Timber Truck B1 Timber Truck B2 Timber Truck B4 Timber Truck BX2 Express Ute…" at bounding box center [714, 248] width 1429 height 365
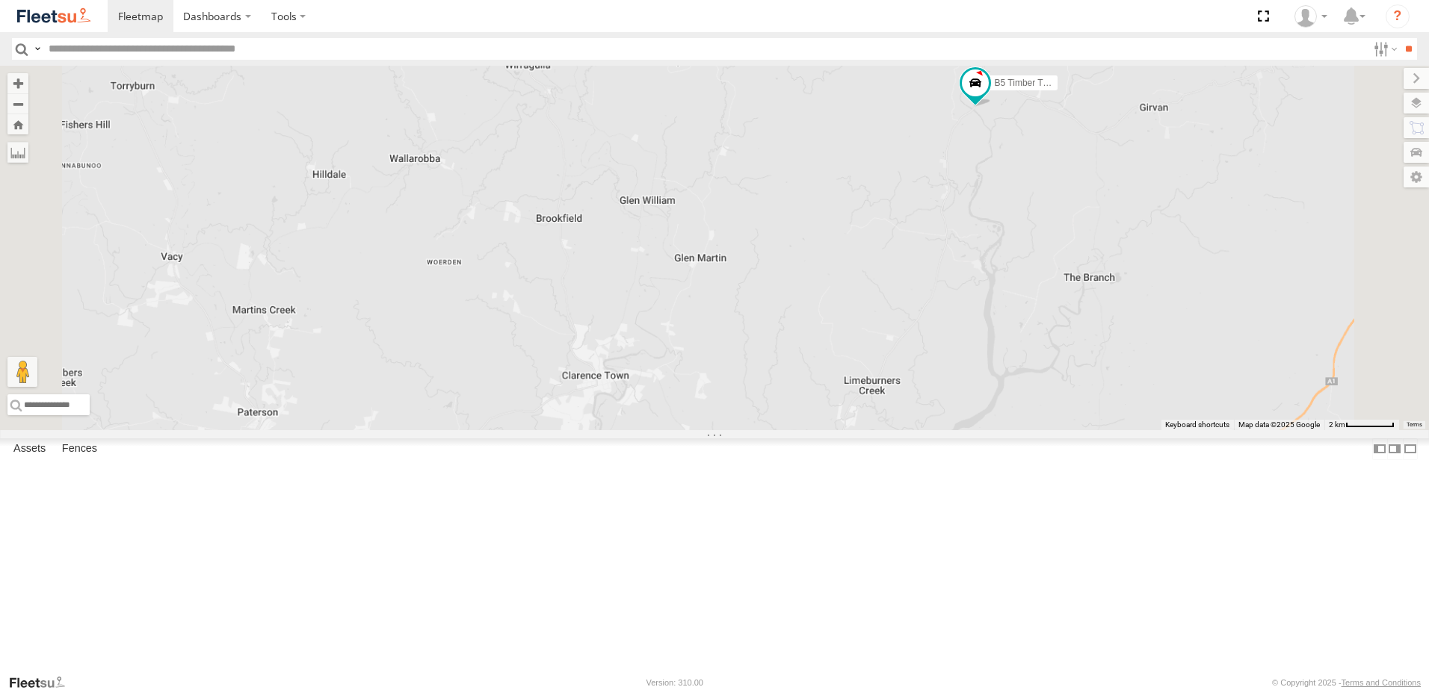
drag, startPoint x: 1226, startPoint y: 188, endPoint x: 1196, endPoint y: 259, distance: 77.0
click at [1196, 259] on div "C4 Timber Truck B1 Timber Truck B2 Timber Truck B4 Timber Truck BX2 Express Ute…" at bounding box center [714, 248] width 1429 height 365
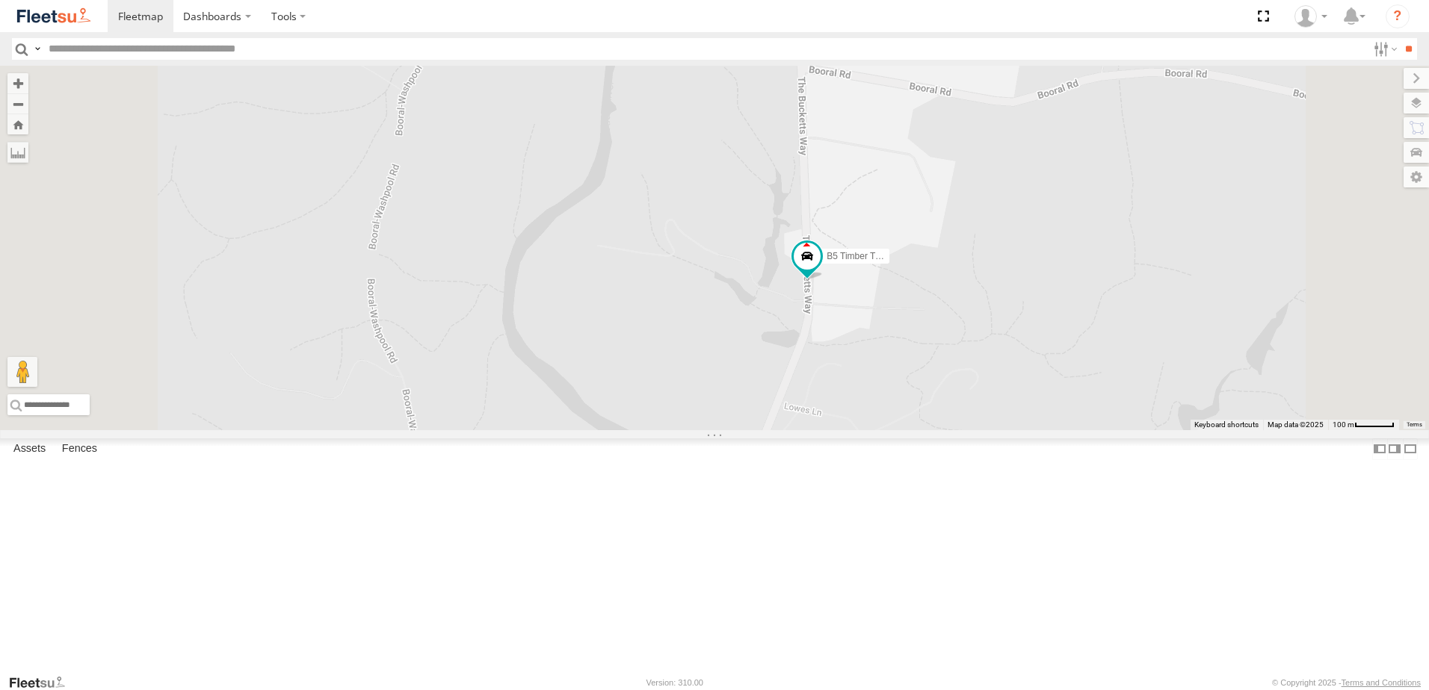
drag, startPoint x: 1015, startPoint y: 327, endPoint x: 1017, endPoint y: 458, distance: 131.5
click at [1017, 430] on div "C4 Timber Truck B1 Timber Truck B2 Timber Truck B4 Timber Truck BX2 Express Ute…" at bounding box center [714, 248] width 1429 height 365
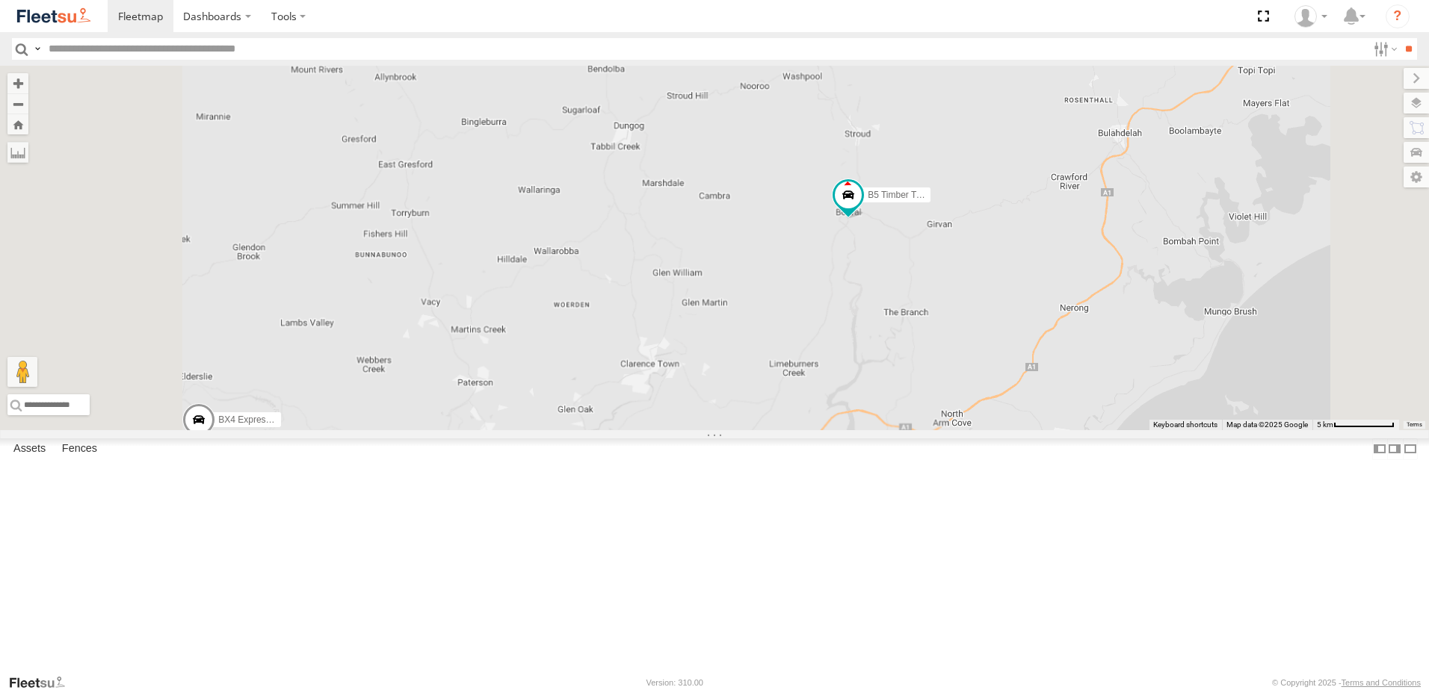
drag, startPoint x: 1024, startPoint y: 535, endPoint x: 1051, endPoint y: 365, distance: 171.7
click at [1051, 365] on div "C4 Timber Truck B1 Timber Truck B2 Timber Truck B4 Timber Truck BX2 Express Ute…" at bounding box center [714, 248] width 1429 height 365
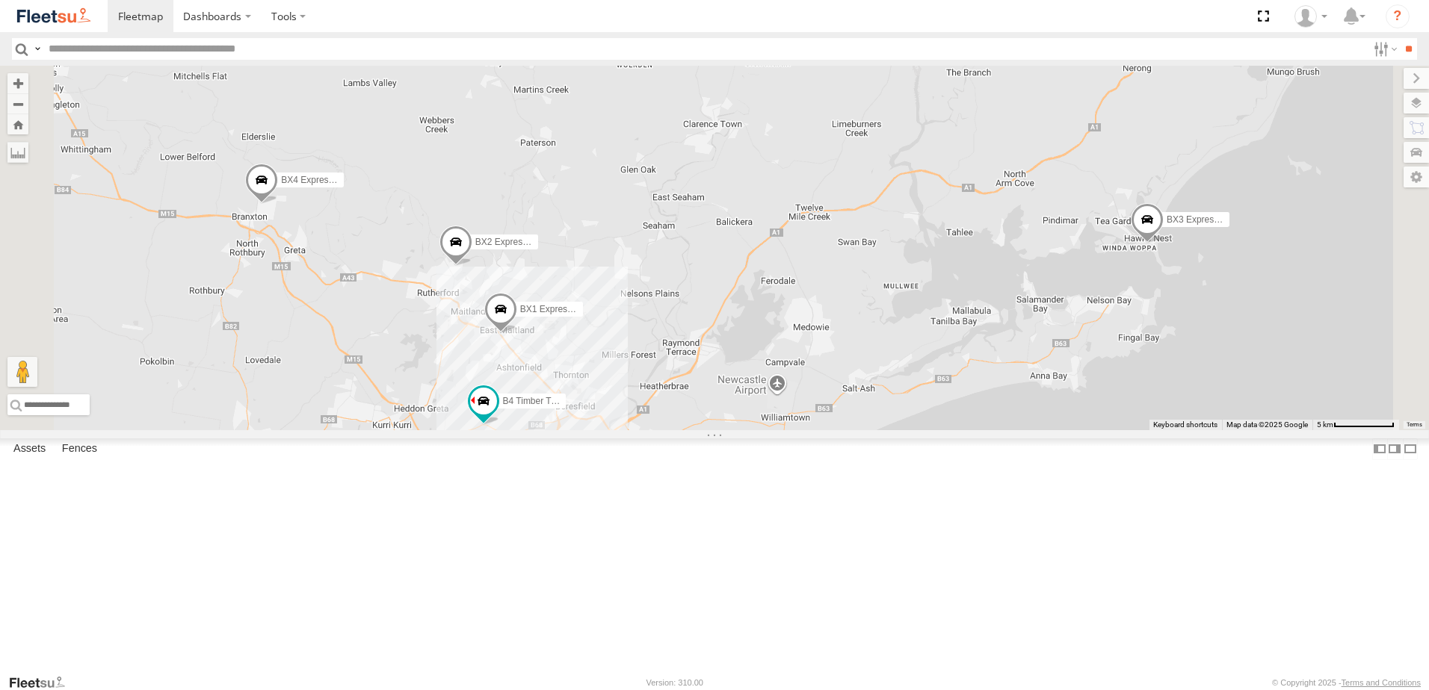
drag, startPoint x: 1014, startPoint y: 504, endPoint x: 1076, endPoint y: 277, distance: 235.5
click at [1076, 277] on div "C4 Timber Truck B1 Timber Truck B2 Timber Truck B4 Timber Truck BX2 Express Ute…" at bounding box center [714, 248] width 1429 height 365
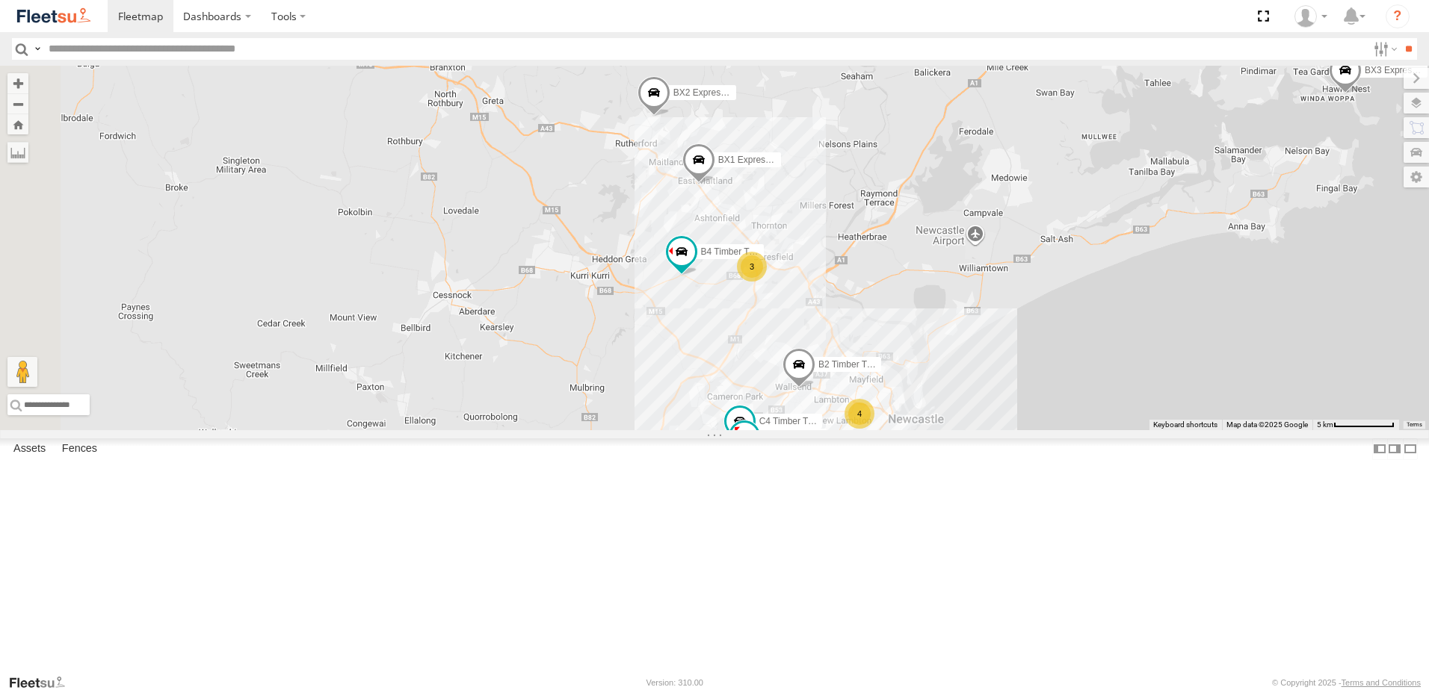
drag, startPoint x: 800, startPoint y: 545, endPoint x: 1003, endPoint y: 389, distance: 256.9
click at [1003, 389] on div "C4 Timber Truck B1 Timber Truck B2 Timber Truck B4 Timber Truck BX2 Express Ute…" at bounding box center [714, 248] width 1429 height 365
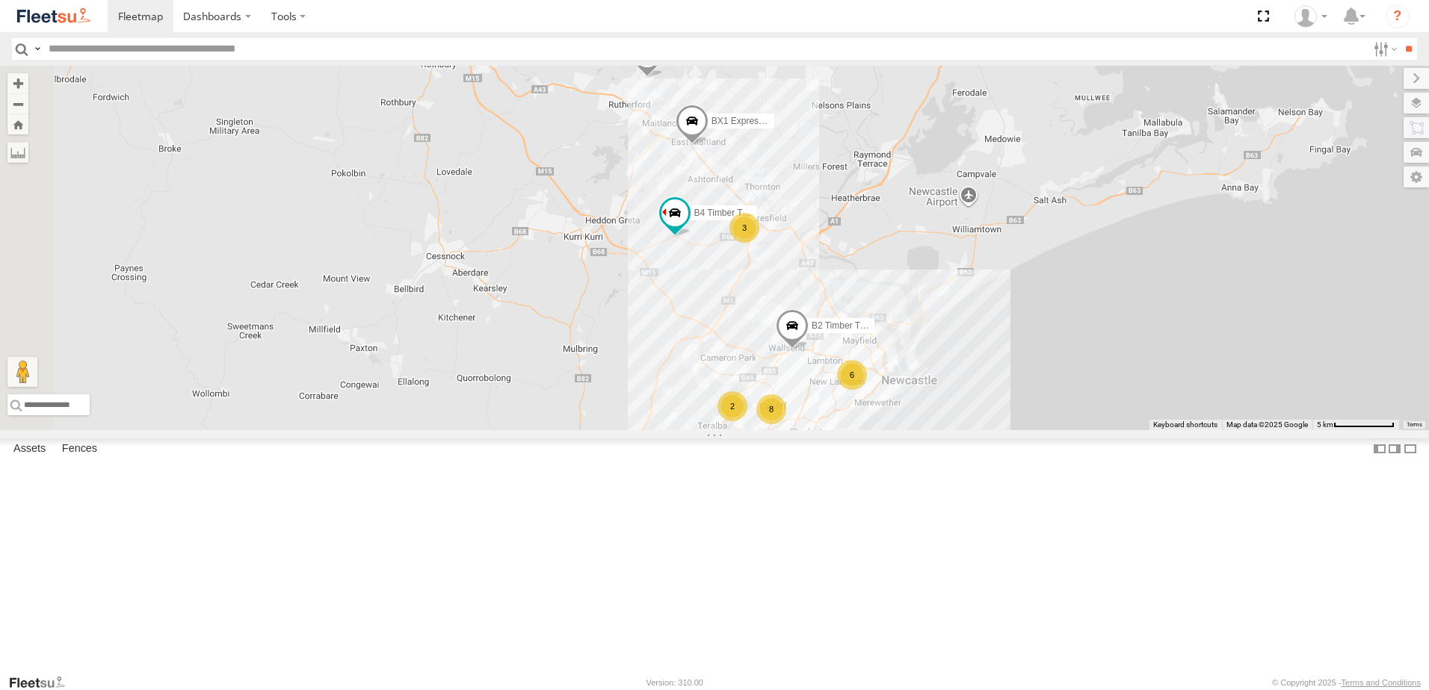
drag, startPoint x: 833, startPoint y: 418, endPoint x: 832, endPoint y: 377, distance: 41.1
click at [832, 377] on div "B2 Timber Truck B4 Timber Truck BX2 Express Ute B5 Timber Truck BX4 Express Ute…" at bounding box center [714, 248] width 1429 height 365
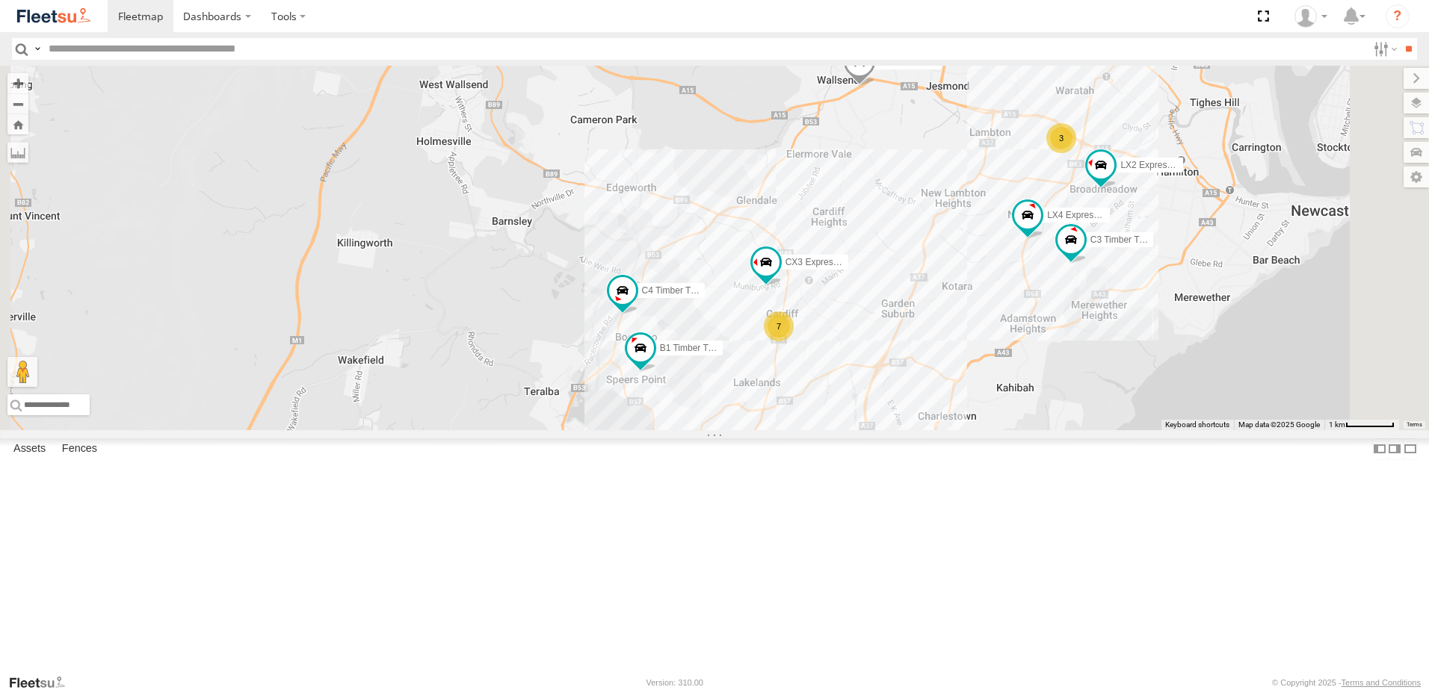
drag, startPoint x: 947, startPoint y: 492, endPoint x: 1021, endPoint y: 323, distance: 185.3
click at [1021, 323] on div "B2 Timber Truck B4 Timber Truck BX2 Express Ute B5 Timber Truck BX4 Express Ute…" at bounding box center [714, 248] width 1429 height 365
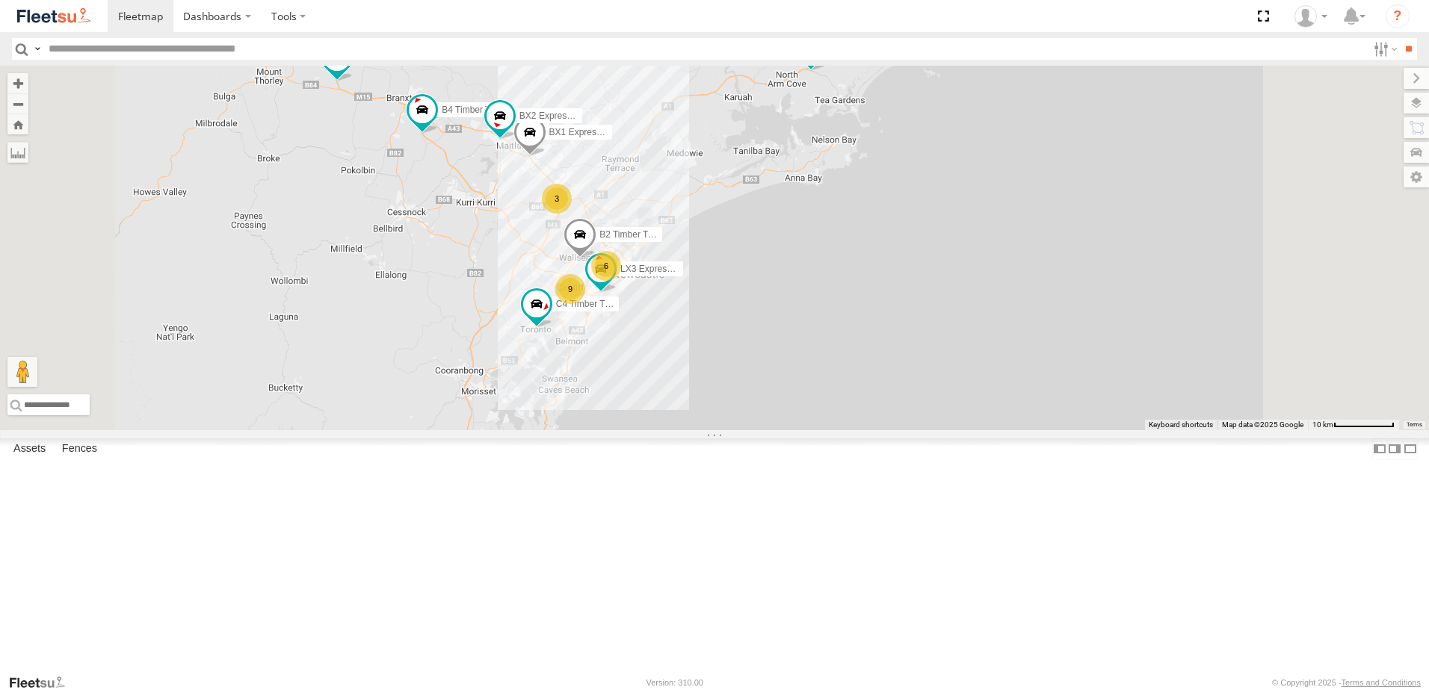
drag, startPoint x: 918, startPoint y: 314, endPoint x: 932, endPoint y: 324, distance: 16.6
click at [931, 324] on div "B4 Timber Truck BX1 Express Ute 6 9 B2 Timber Truck B5 Timber Truck C4 Timber T…" at bounding box center [714, 248] width 1429 height 365
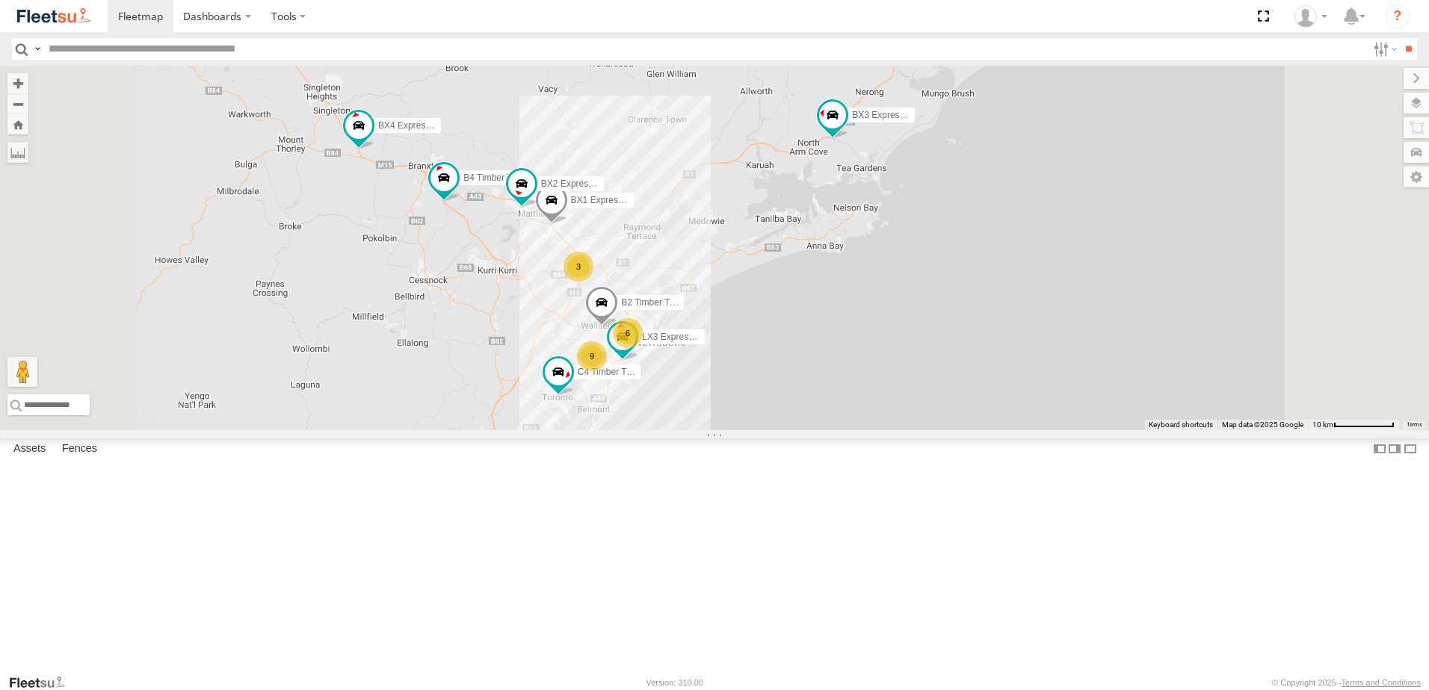
drag, startPoint x: 938, startPoint y: 162, endPoint x: 941, endPoint y: 218, distance: 56.1
click at [941, 218] on div "B4 Timber Truck BX1 Express Ute 6 9 B2 Timber Truck B5 Timber Truck C4 Timber T…" at bounding box center [714, 248] width 1429 height 365
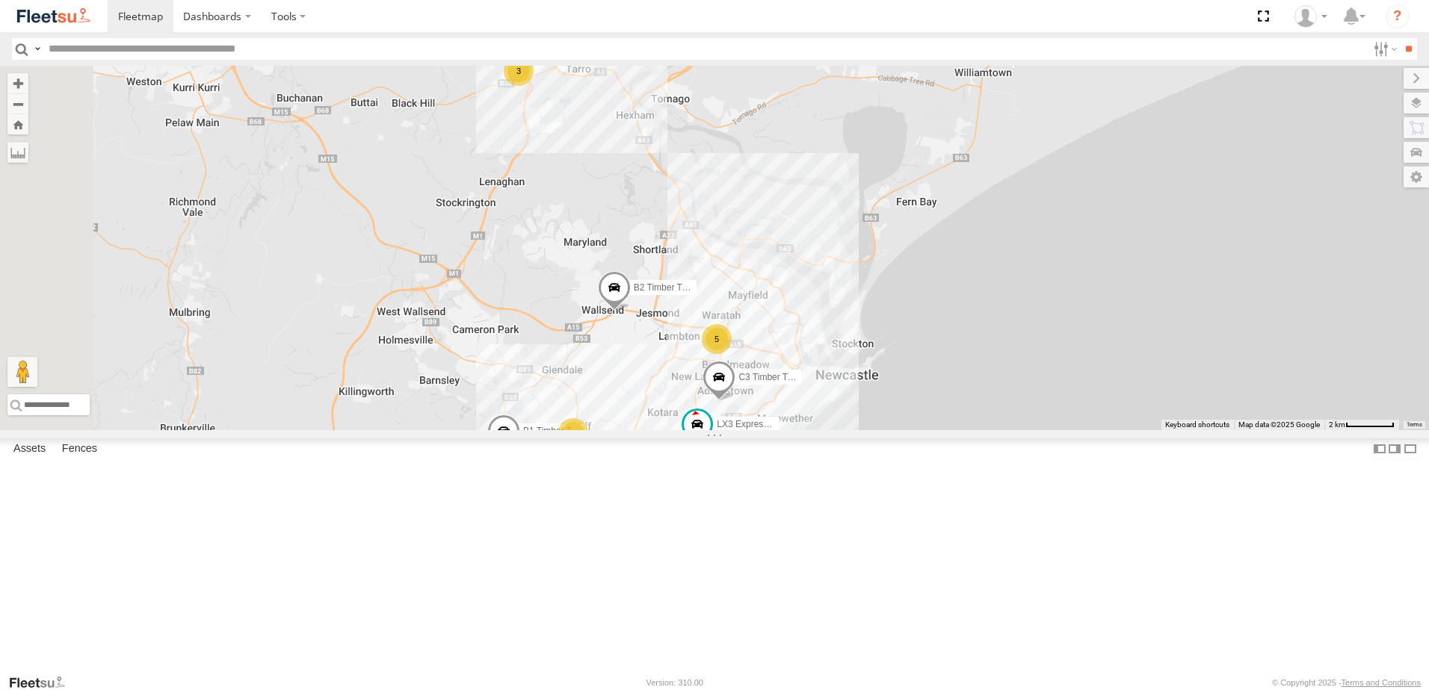
drag, startPoint x: 712, startPoint y: 341, endPoint x: 826, endPoint y: 238, distance: 154.0
click at [824, 238] on div "B4 Timber Truck BX1 Express Ute B2 Timber Truck B5 Timber Truck C4 Timber Truck…" at bounding box center [714, 248] width 1429 height 365
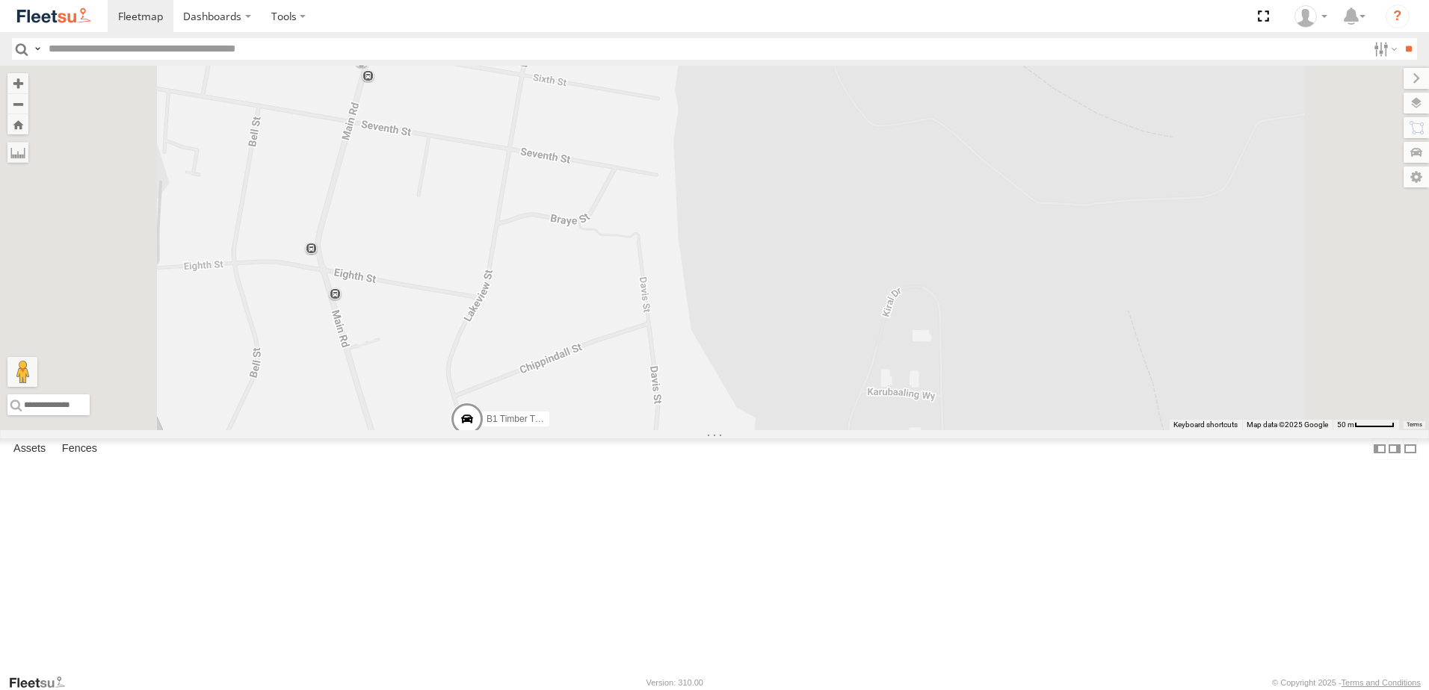
click at [483, 443] on span at bounding box center [467, 423] width 33 height 40
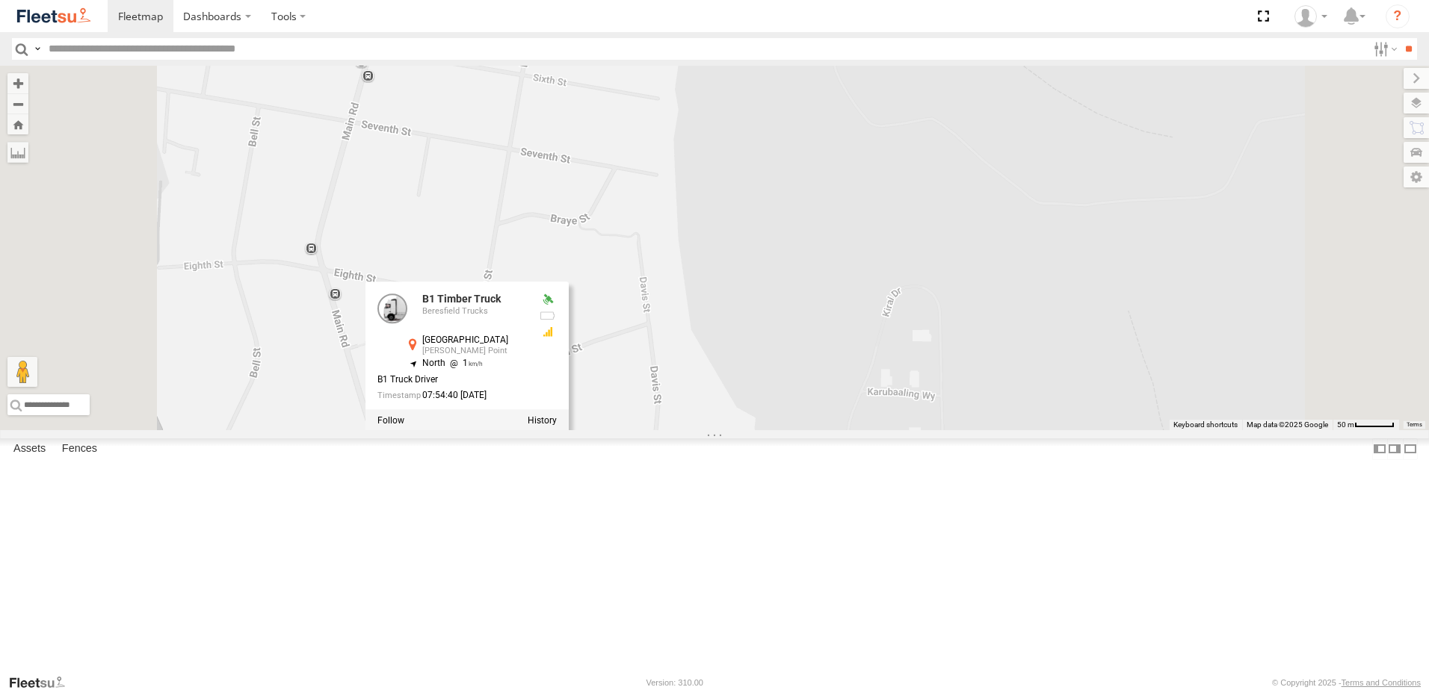
click at [755, 358] on div "B4 Timber Truck BX1 Express Ute B2 Timber Truck B5 Timber Truck C4 Timber Truck…" at bounding box center [714, 248] width 1429 height 365
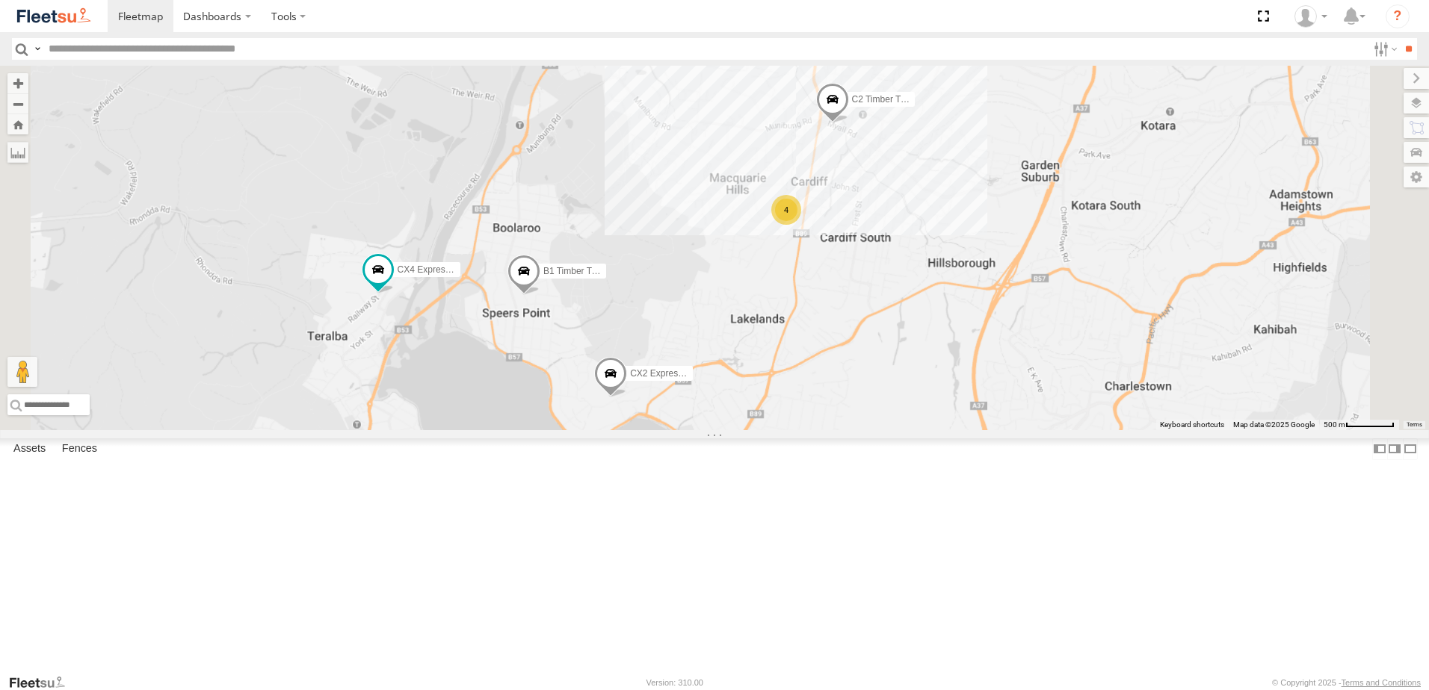
drag, startPoint x: 831, startPoint y: 184, endPoint x: 824, endPoint y: 420, distance: 236.2
click at [824, 418] on div "B1 Timber Truck CX4 Express Ute 4 CX2 Express Ute C2 Timber Truck" at bounding box center [714, 248] width 1429 height 365
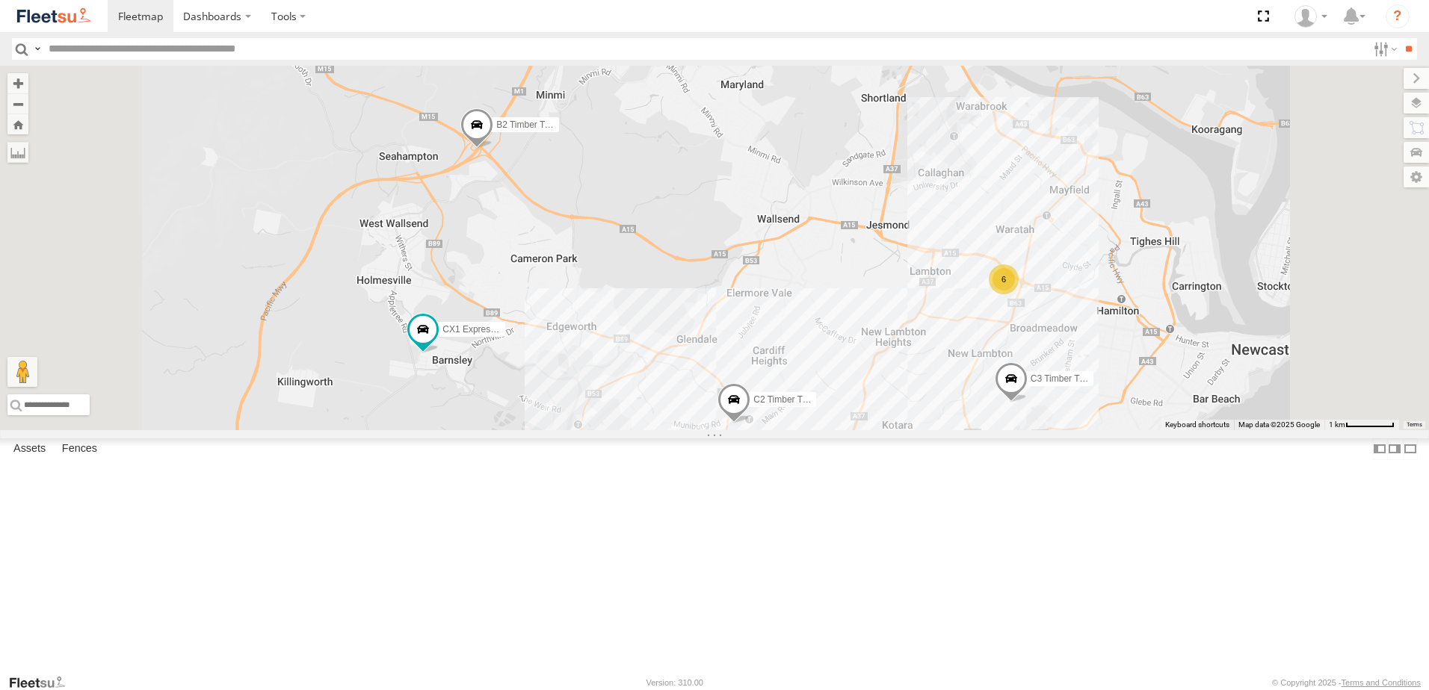
drag, startPoint x: 786, startPoint y: 391, endPoint x: 791, endPoint y: 403, distance: 13.0
click at [791, 403] on div "B1 Timber Truck CX4 Express Ute CX2 Express Ute C2 Timber Truck CX1 Express Ute…" at bounding box center [714, 248] width 1429 height 365
